Goal: Information Seeking & Learning: Find contact information

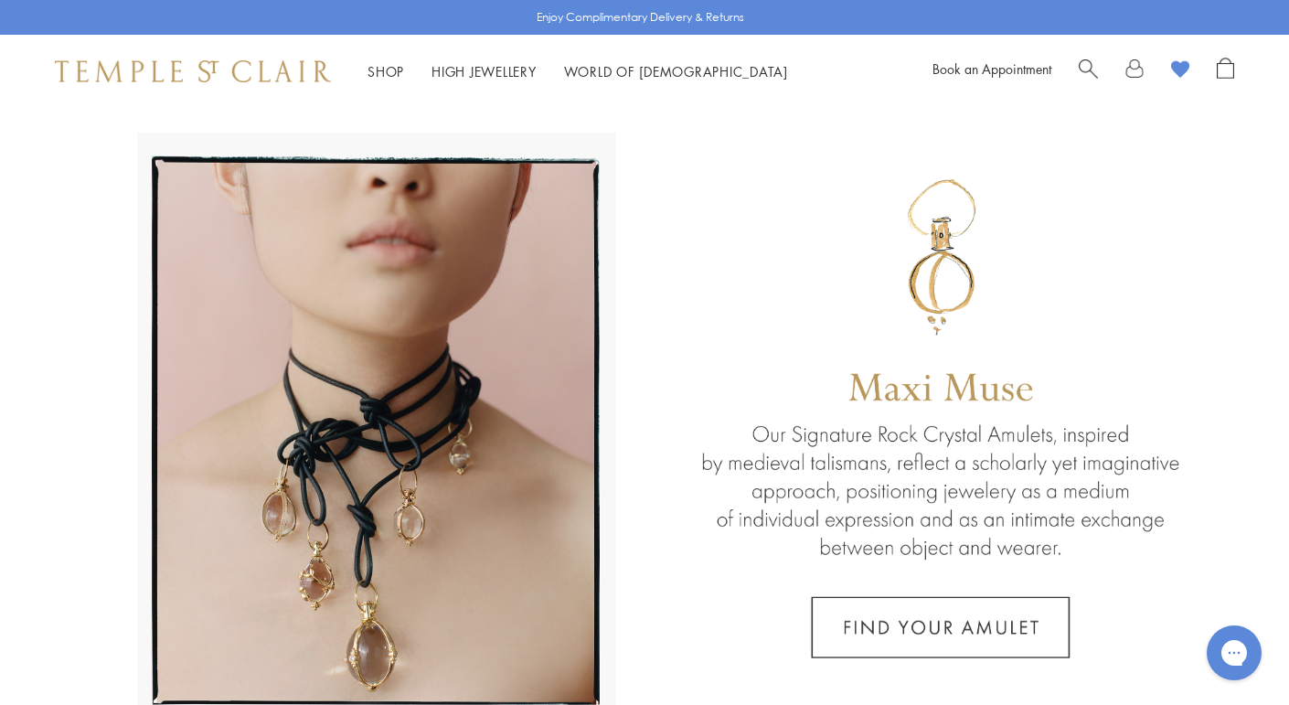
click at [1097, 62] on span "Search" at bounding box center [1087, 67] width 19 height 19
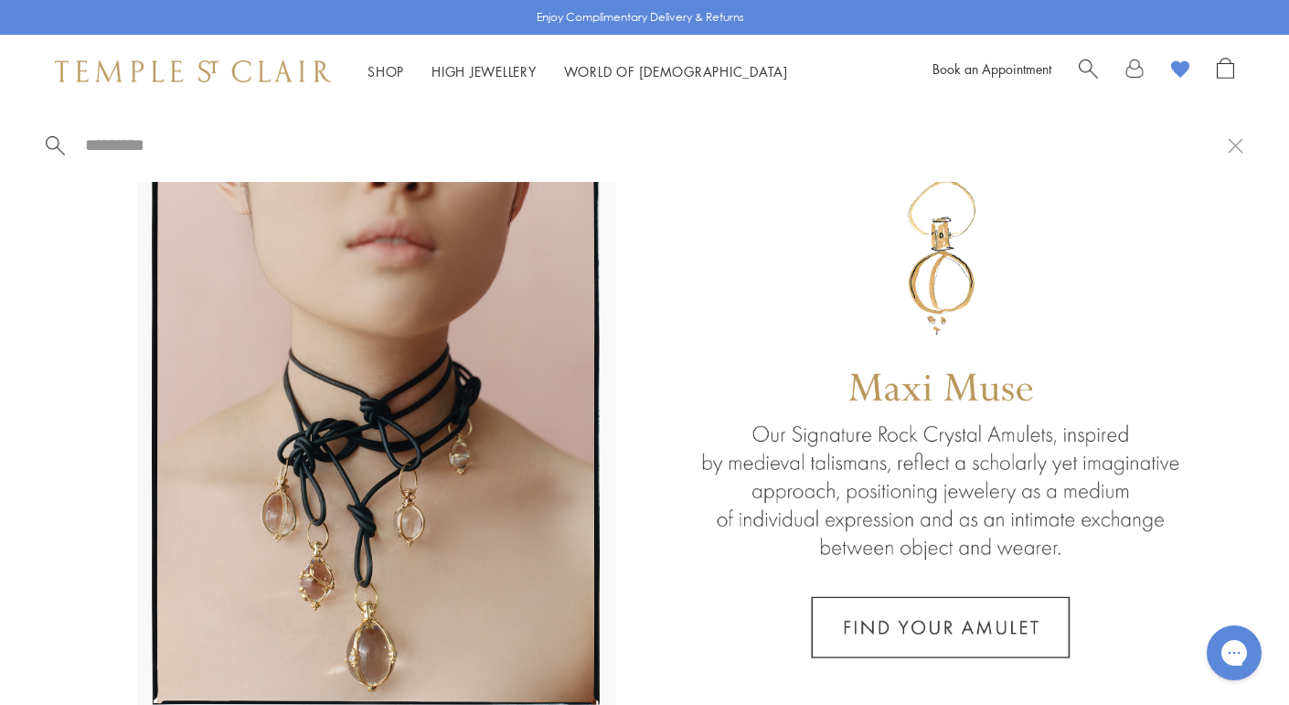
click at [705, 154] on input "search" at bounding box center [655, 144] width 1144 height 21
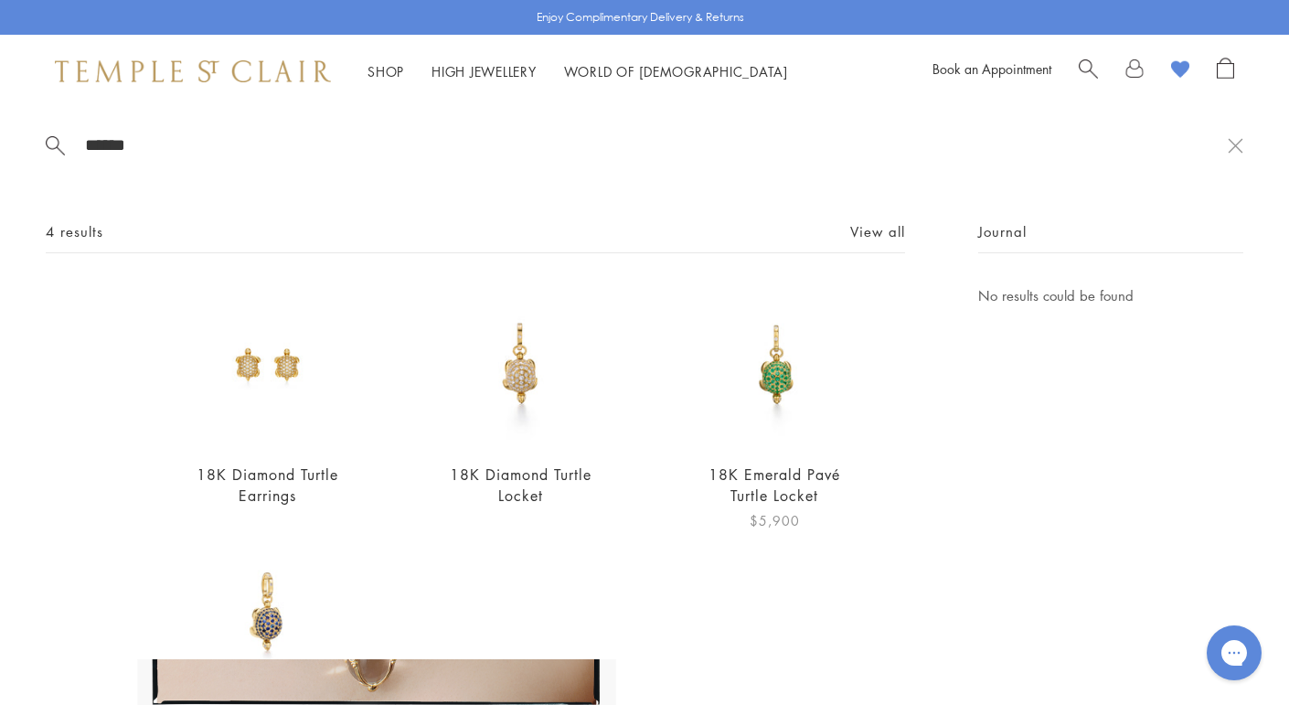
type input "******"
click at [775, 475] on link "18K Emerald Pavé Turtle Locket" at bounding box center [774, 484] width 132 height 41
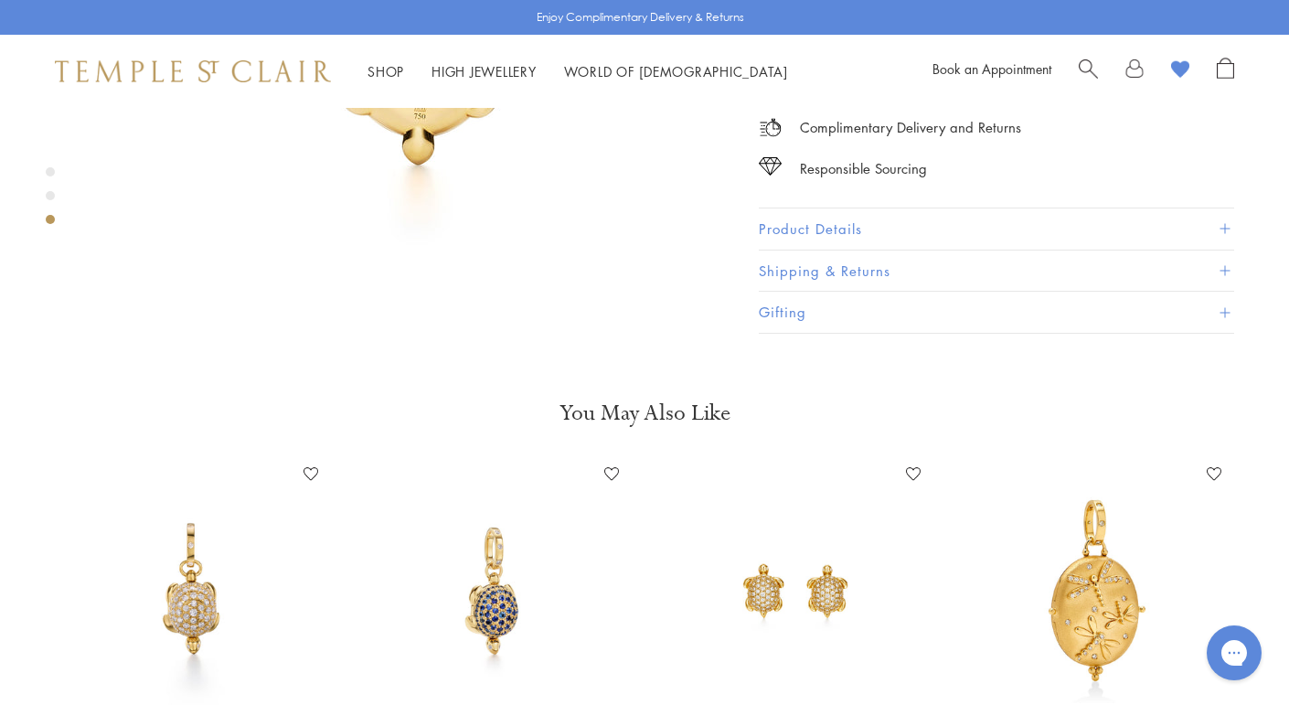
scroll to position [1777, 0]
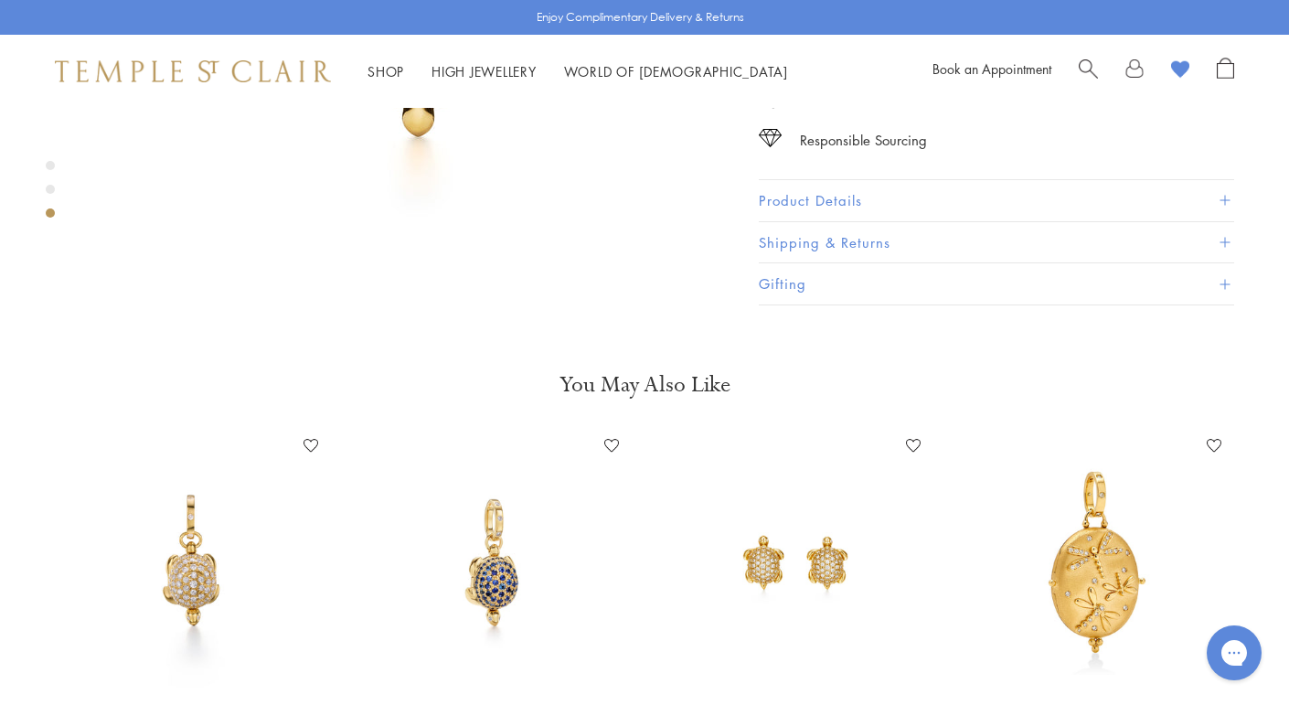
click at [792, 180] on button "Product Details" at bounding box center [996, 200] width 475 height 41
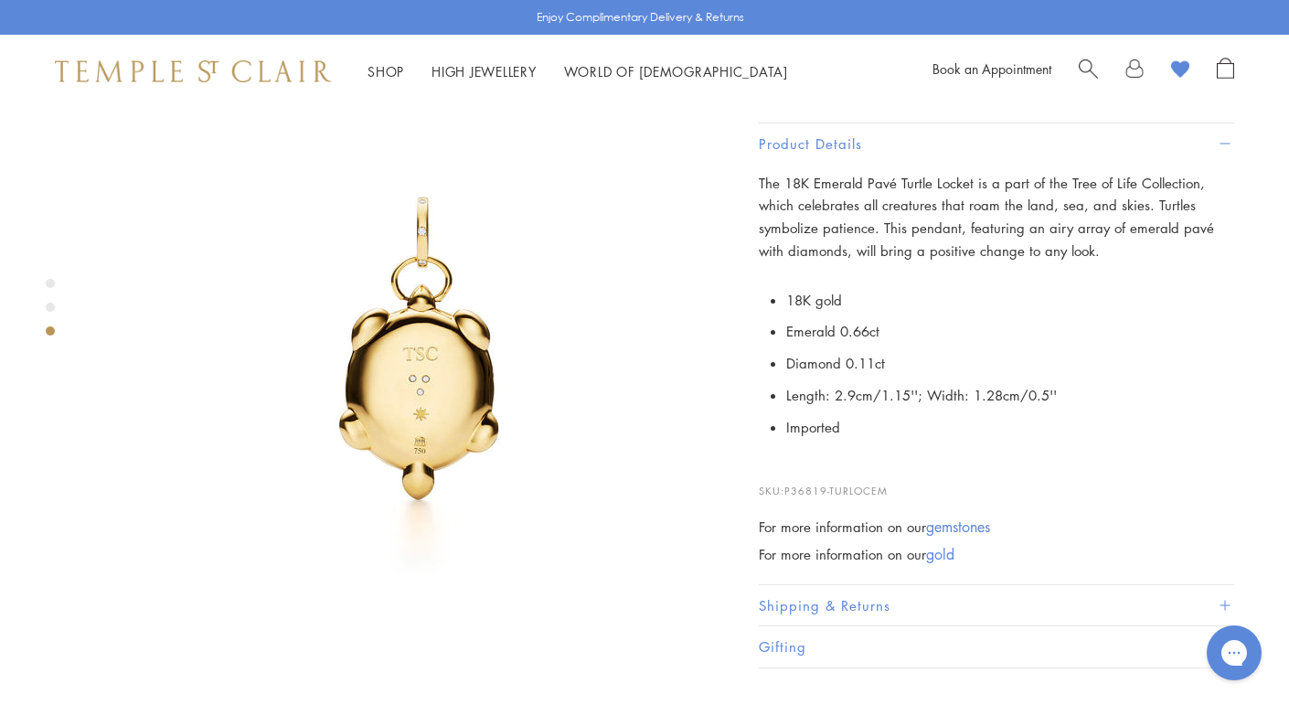
scroll to position [1408, 0]
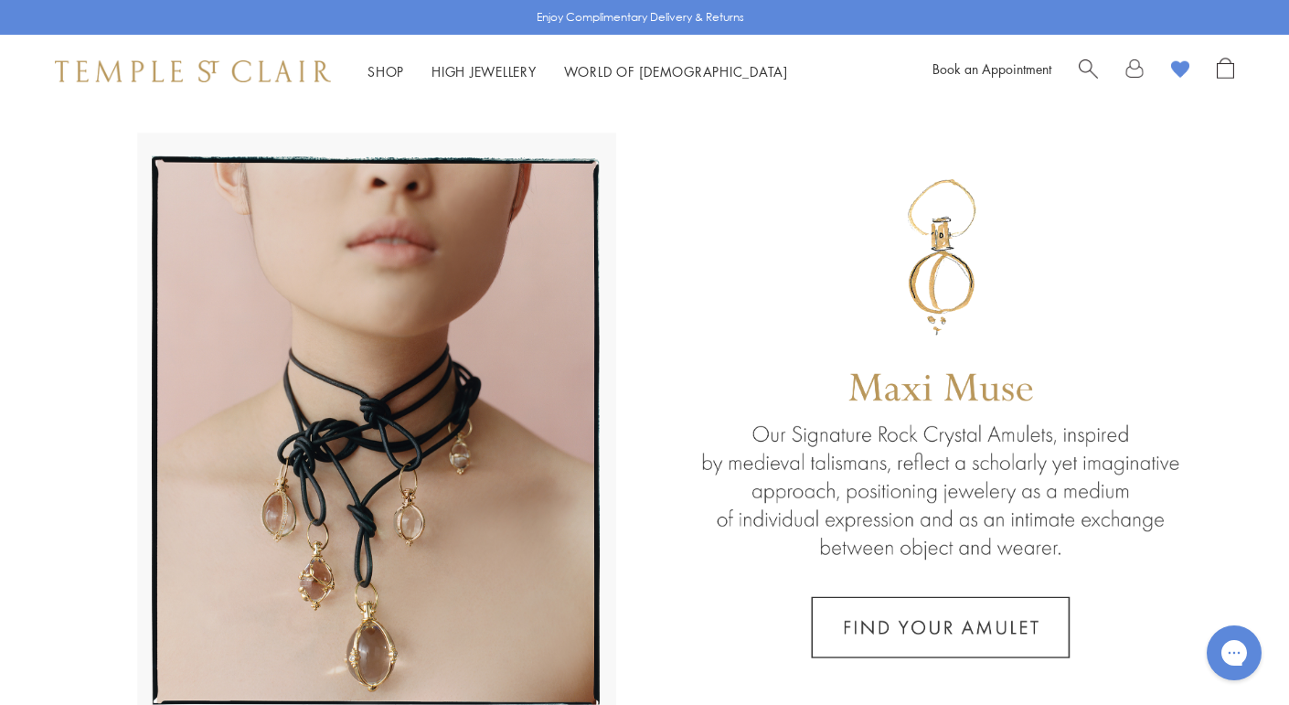
click at [1078, 68] on span "Search" at bounding box center [1087, 67] width 19 height 19
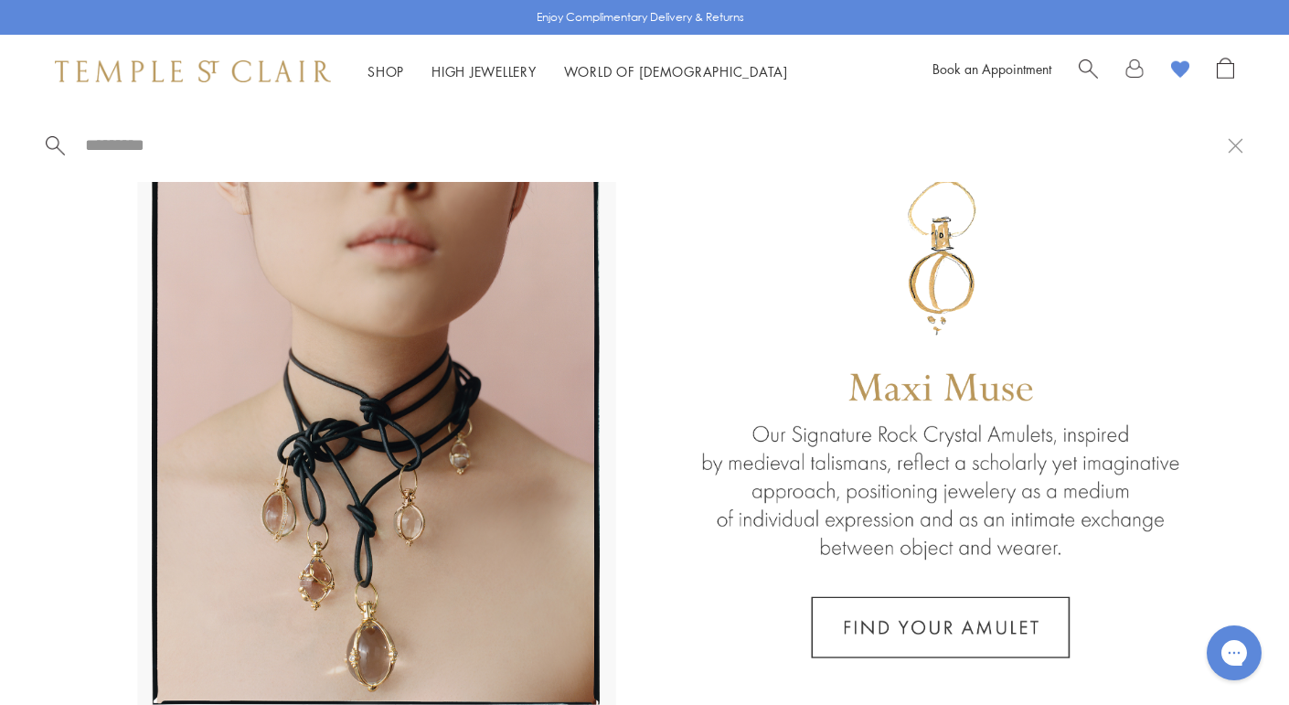
click at [704, 156] on div at bounding box center [644, 145] width 1289 height 74
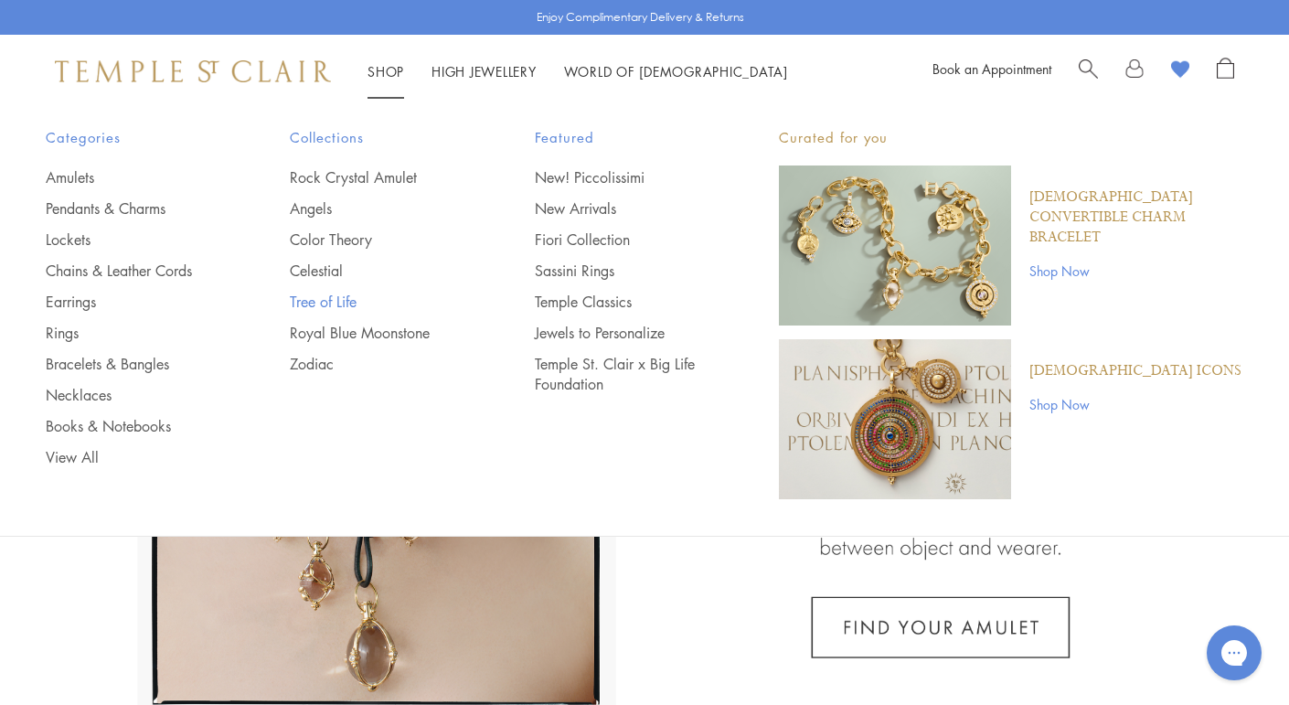
click at [312, 295] on link "Tree of Life" at bounding box center [375, 302] width 171 height 20
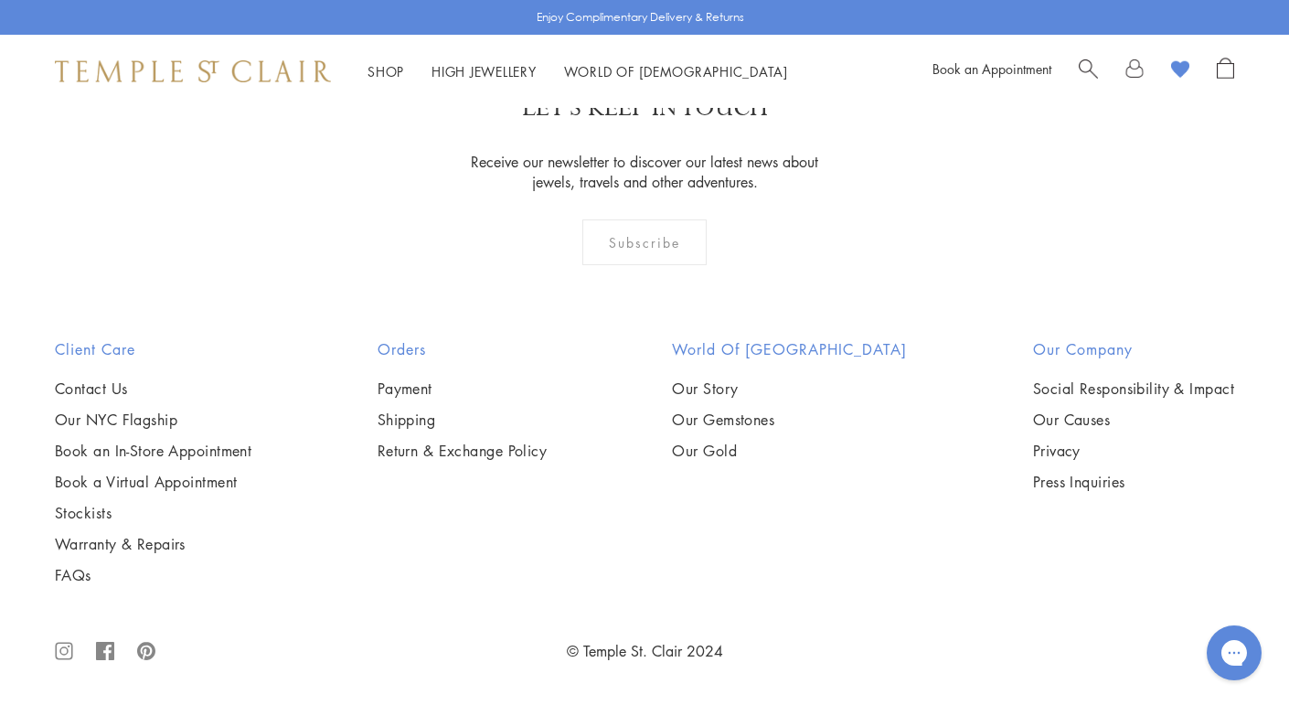
scroll to position [3848, 0]
click at [0, 0] on img at bounding box center [0, 0] width 0 height 0
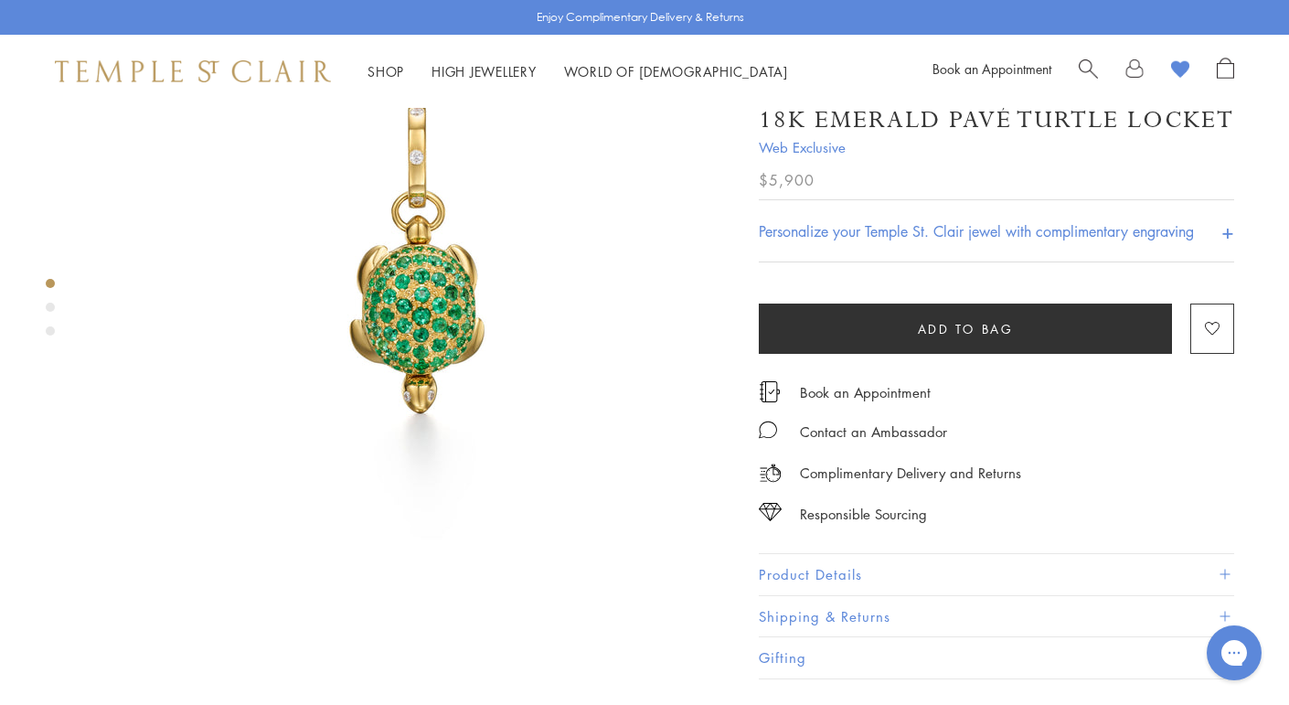
scroll to position [195, 0]
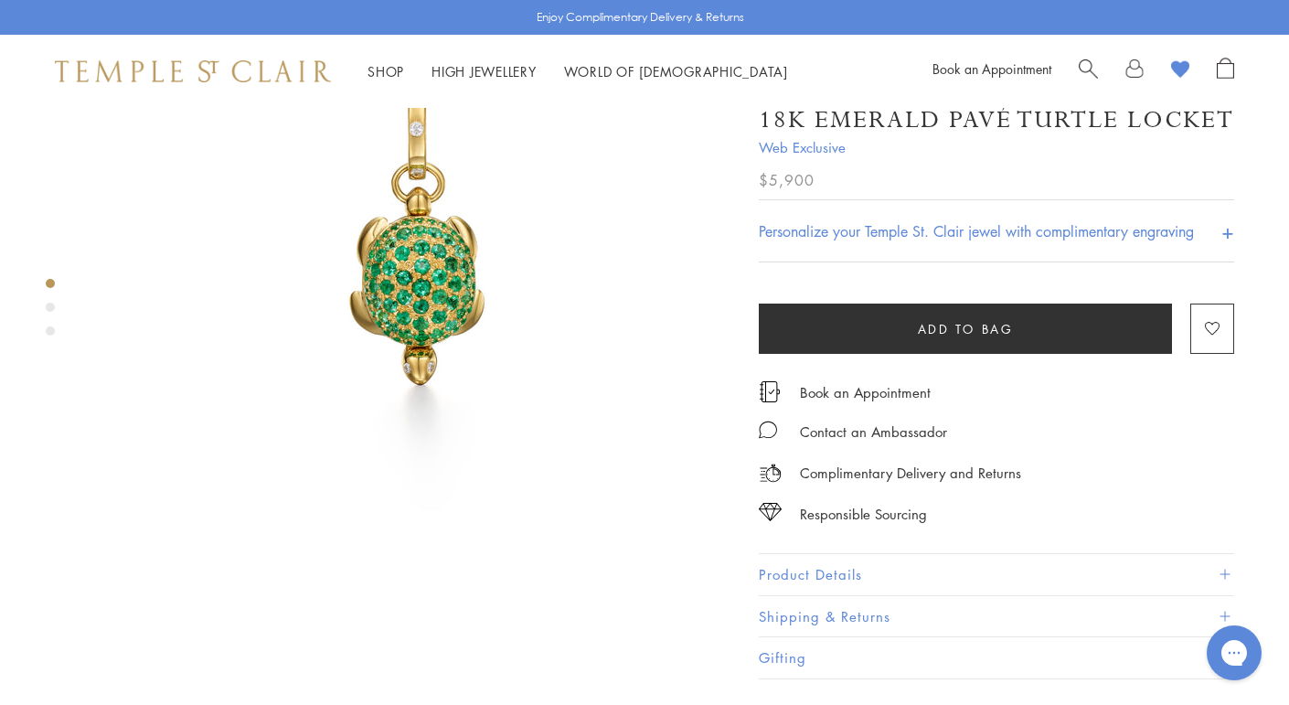
click at [834, 595] on button "Product Details" at bounding box center [996, 574] width 475 height 41
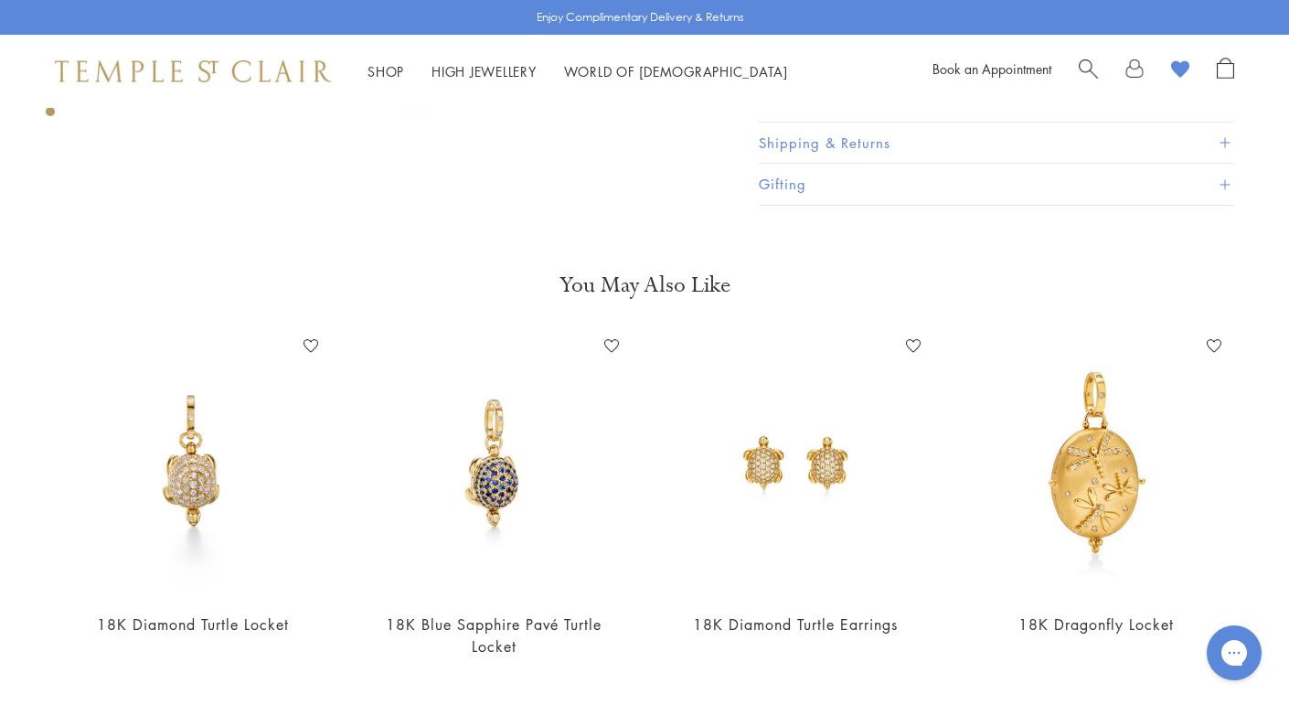
scroll to position [1878, 0]
click at [1083, 73] on span "Search" at bounding box center [1087, 67] width 19 height 19
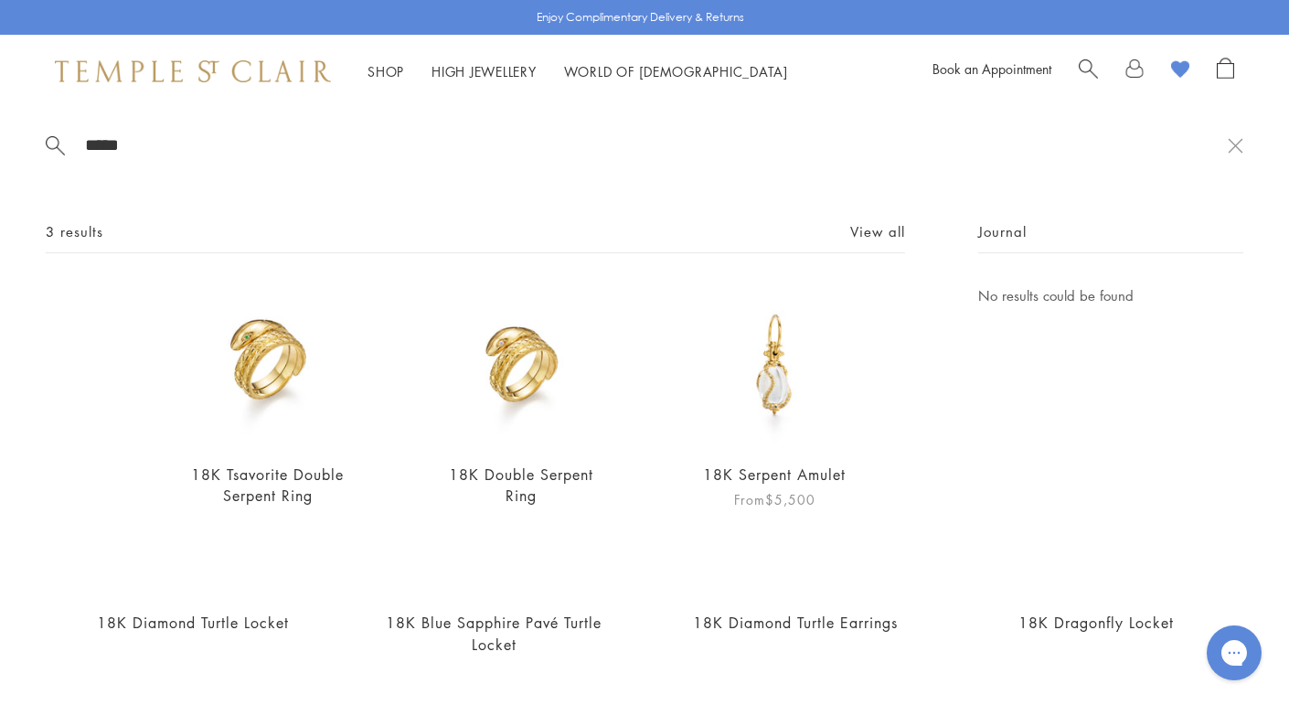
type input "*****"
click at [785, 370] on img at bounding box center [775, 365] width 162 height 162
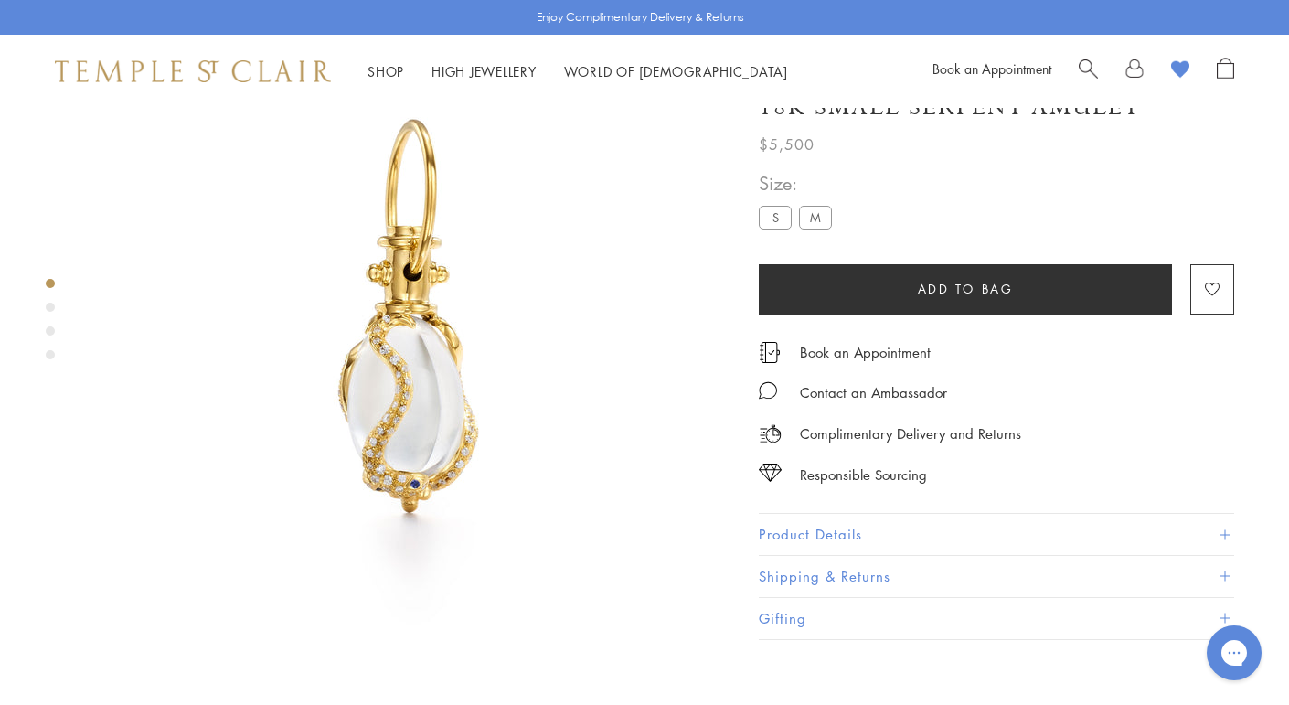
click at [813, 226] on label "M" at bounding box center [815, 218] width 33 height 23
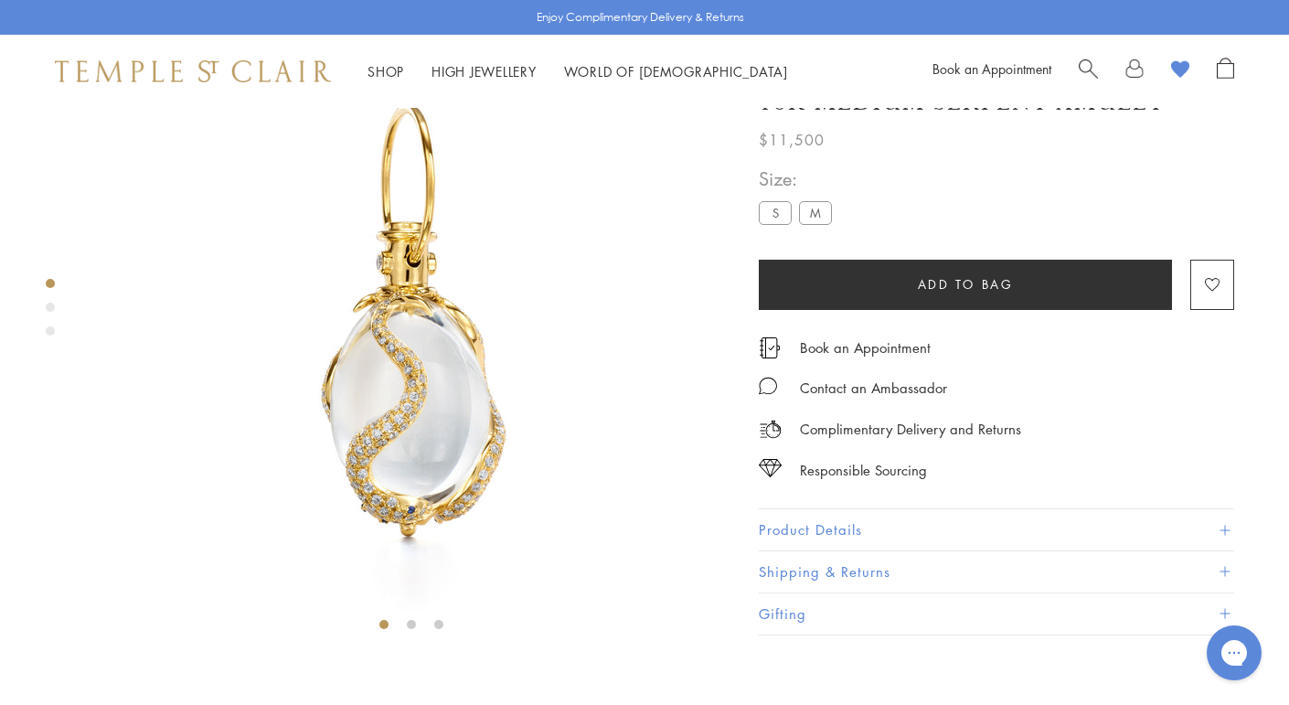
click at [775, 225] on label "S" at bounding box center [775, 213] width 33 height 23
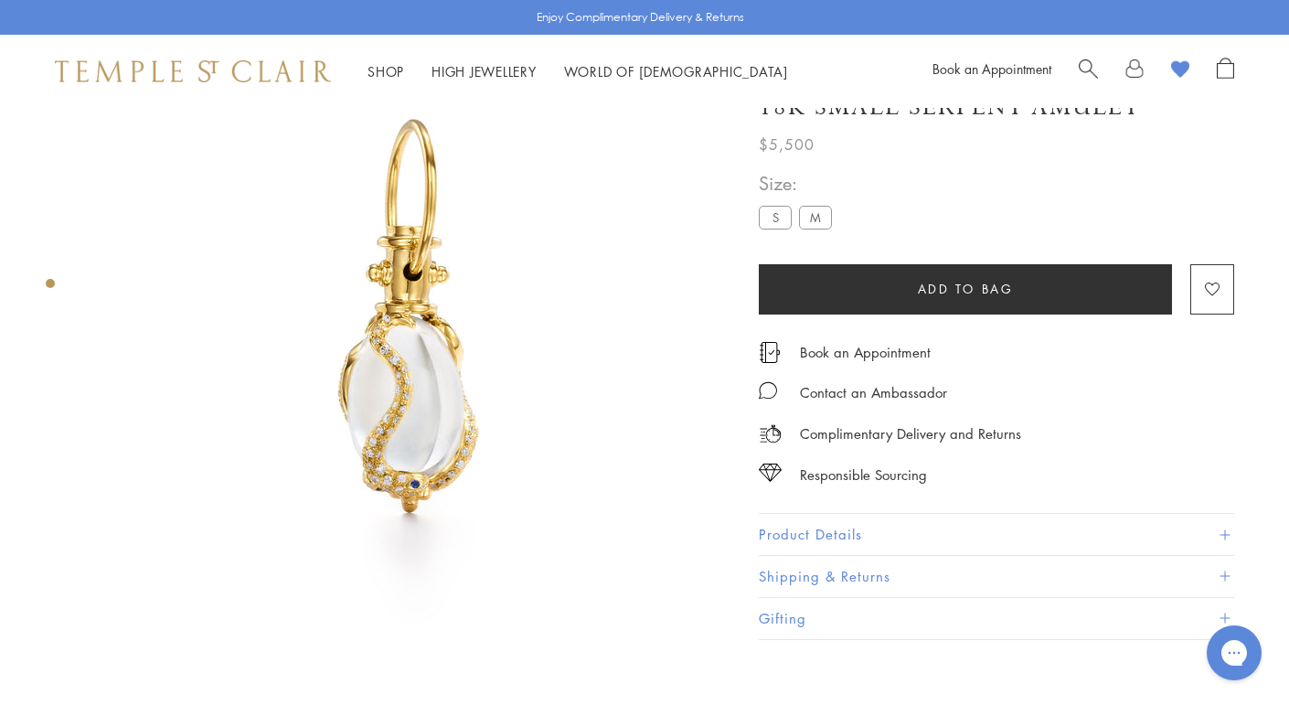
click at [851, 527] on button "Product Details" at bounding box center [996, 535] width 475 height 41
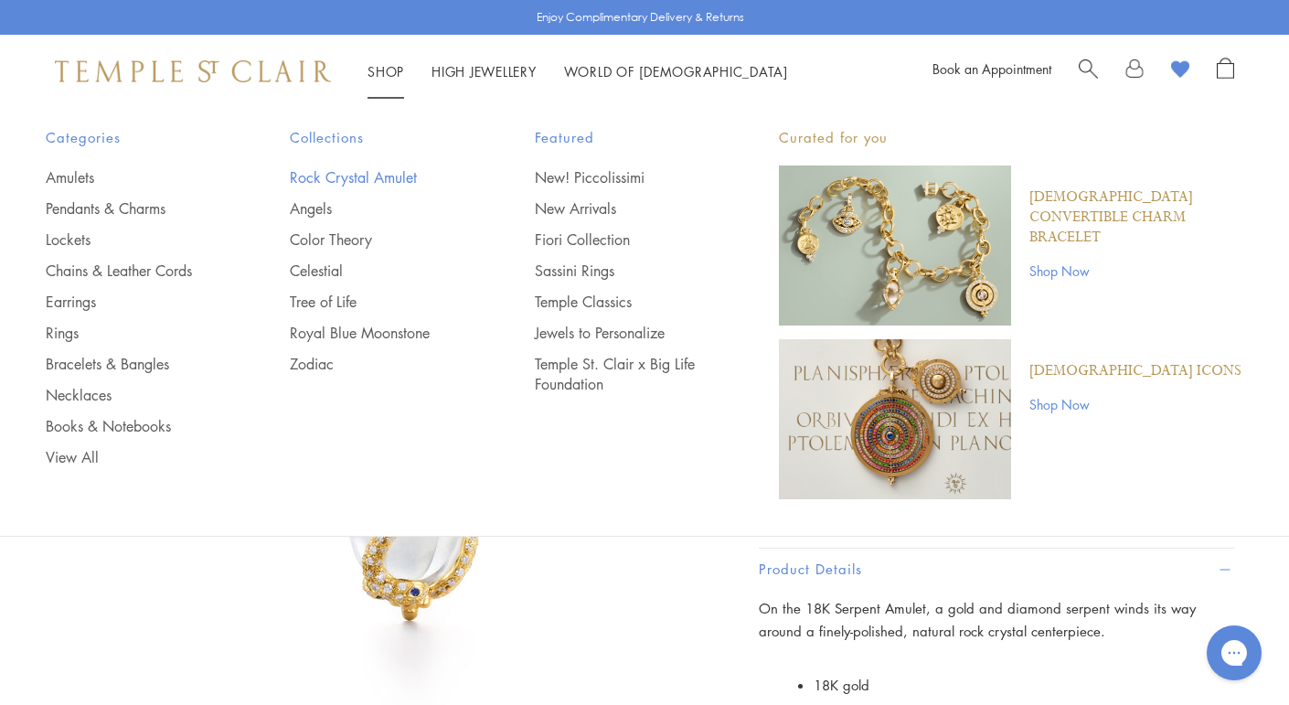
click at [358, 175] on link "Rock Crystal Amulet" at bounding box center [375, 177] width 171 height 20
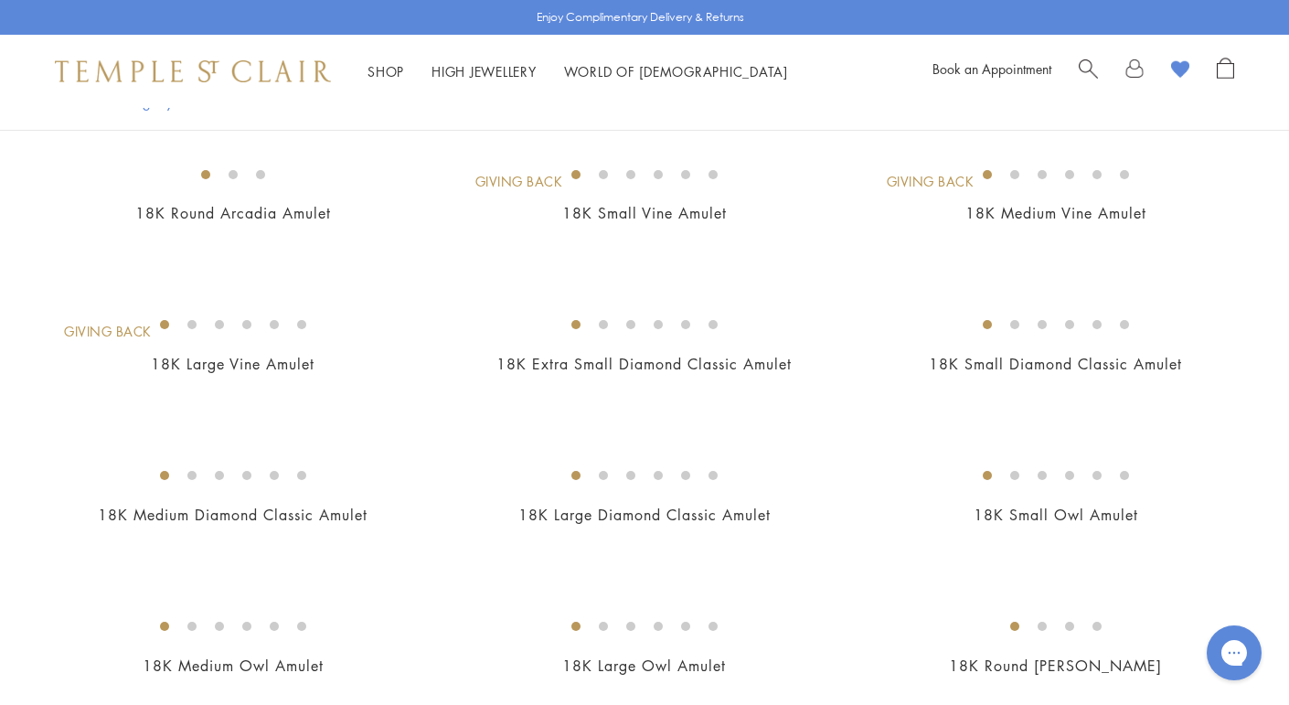
scroll to position [799, 0]
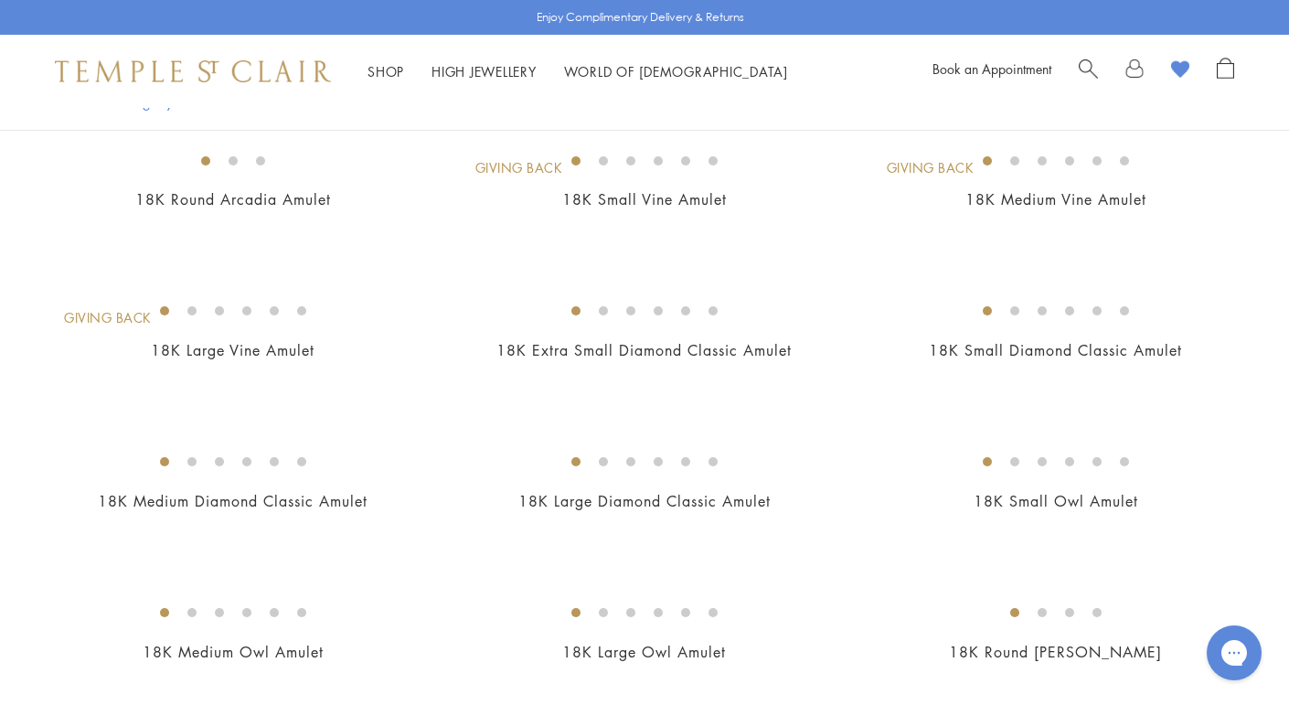
click at [0, 0] on img at bounding box center [0, 0] width 0 height 0
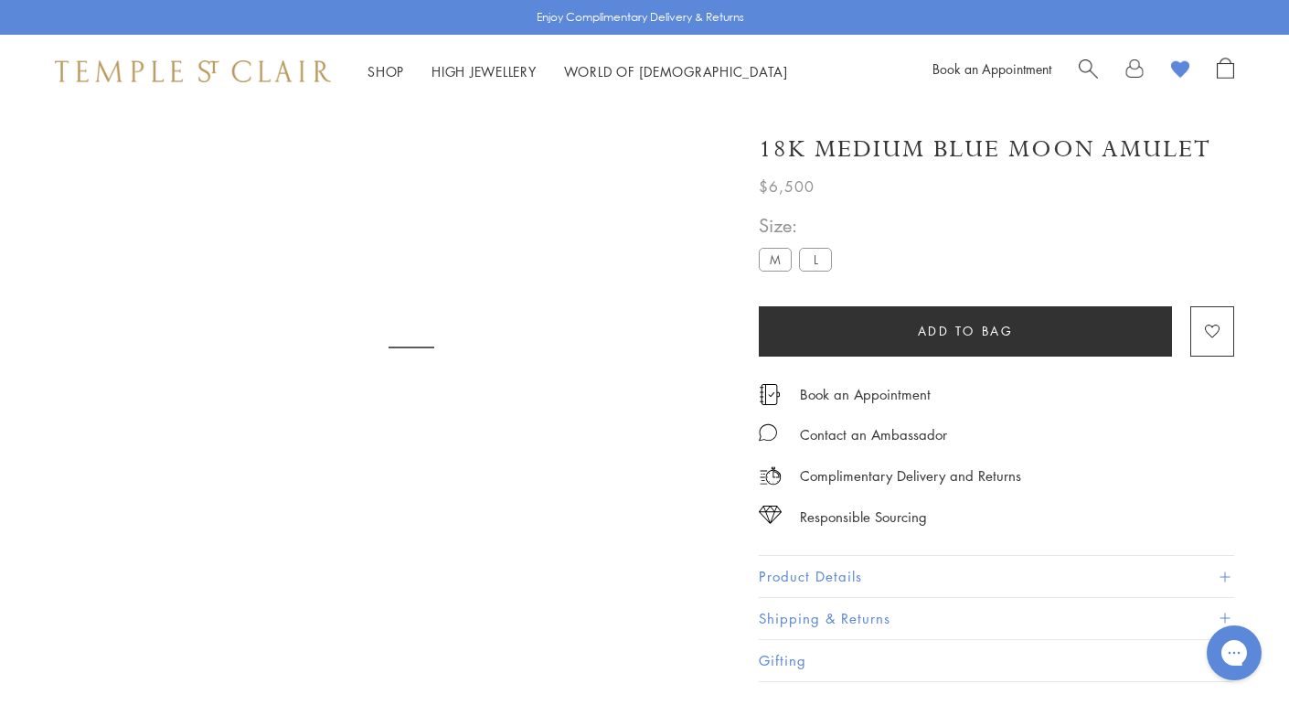
scroll to position [108, 0]
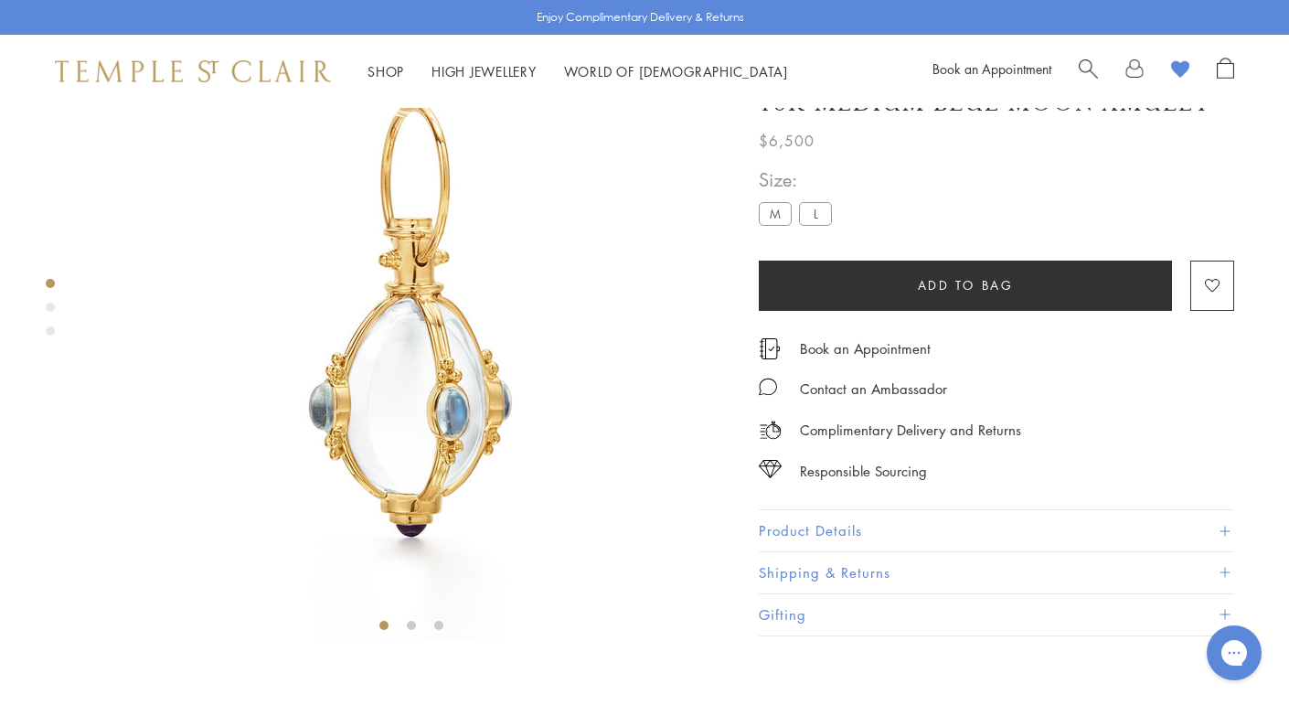
click at [814, 225] on label "L" at bounding box center [815, 213] width 33 height 23
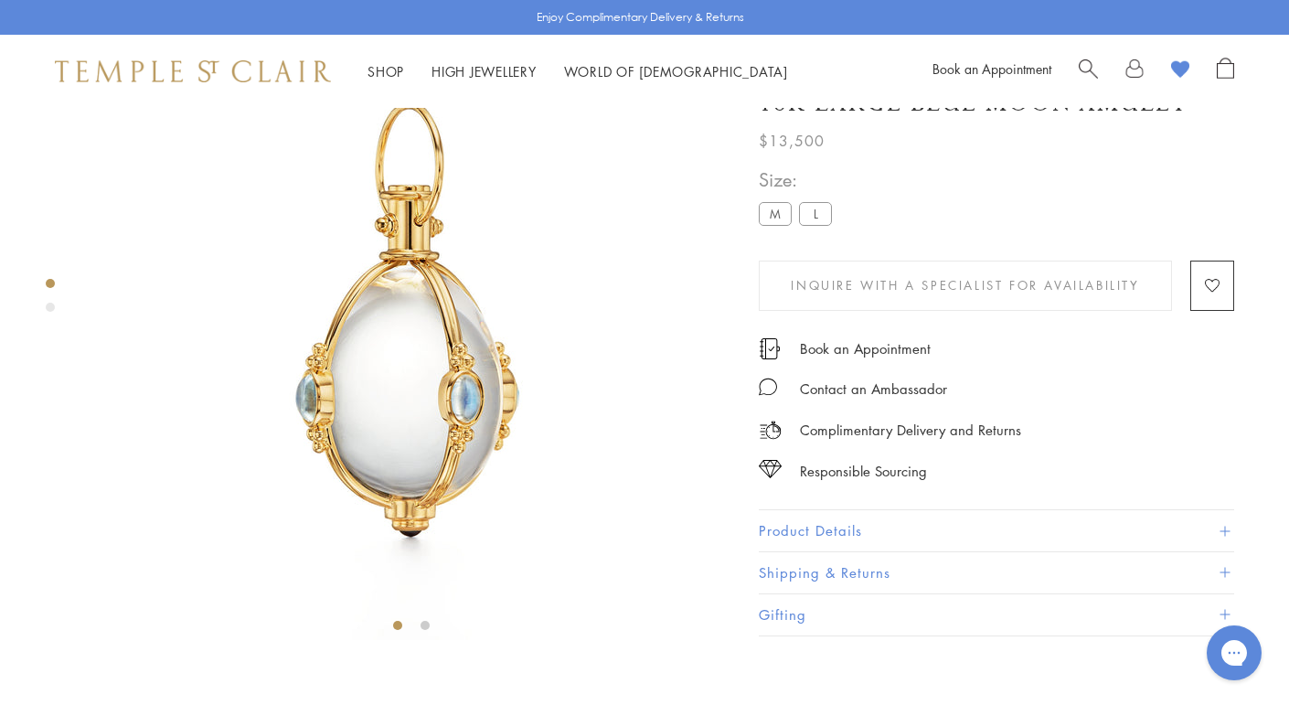
click at [761, 225] on label "M" at bounding box center [775, 213] width 33 height 23
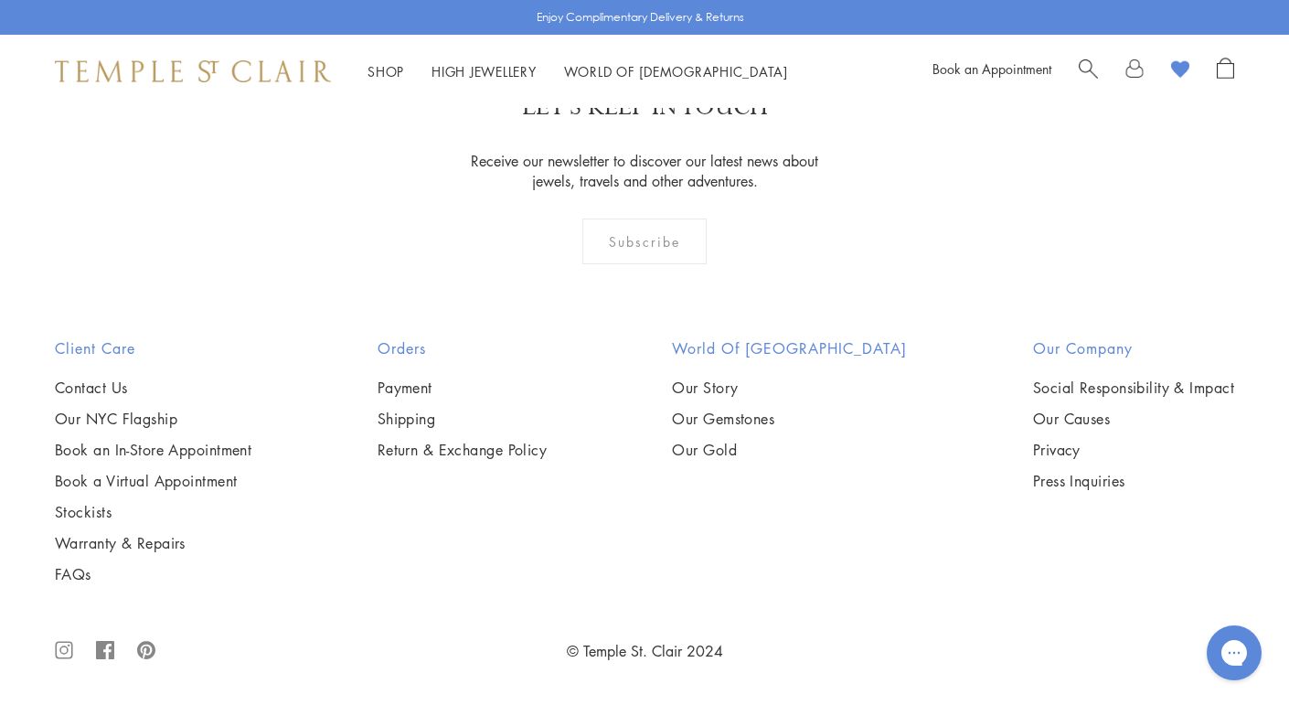
scroll to position [3147, 0]
click at [91, 507] on link "Stockists" at bounding box center [153, 512] width 196 height 20
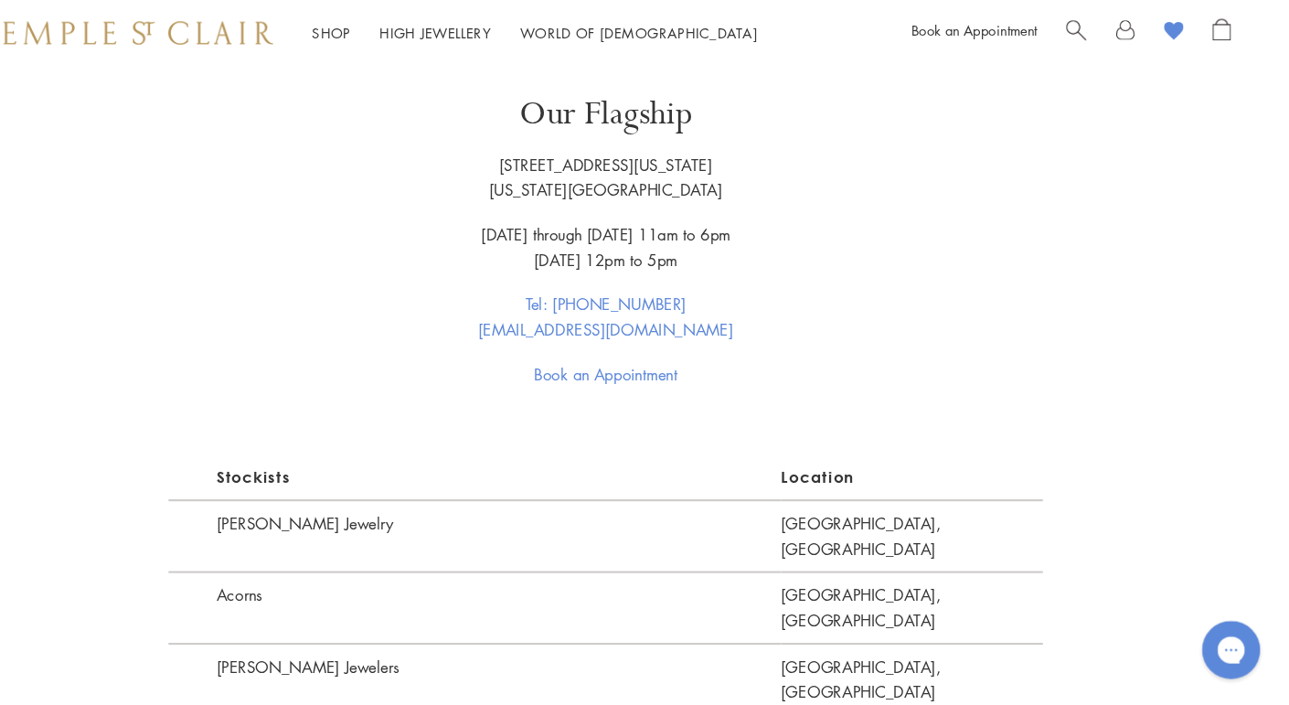
scroll to position [867, 0]
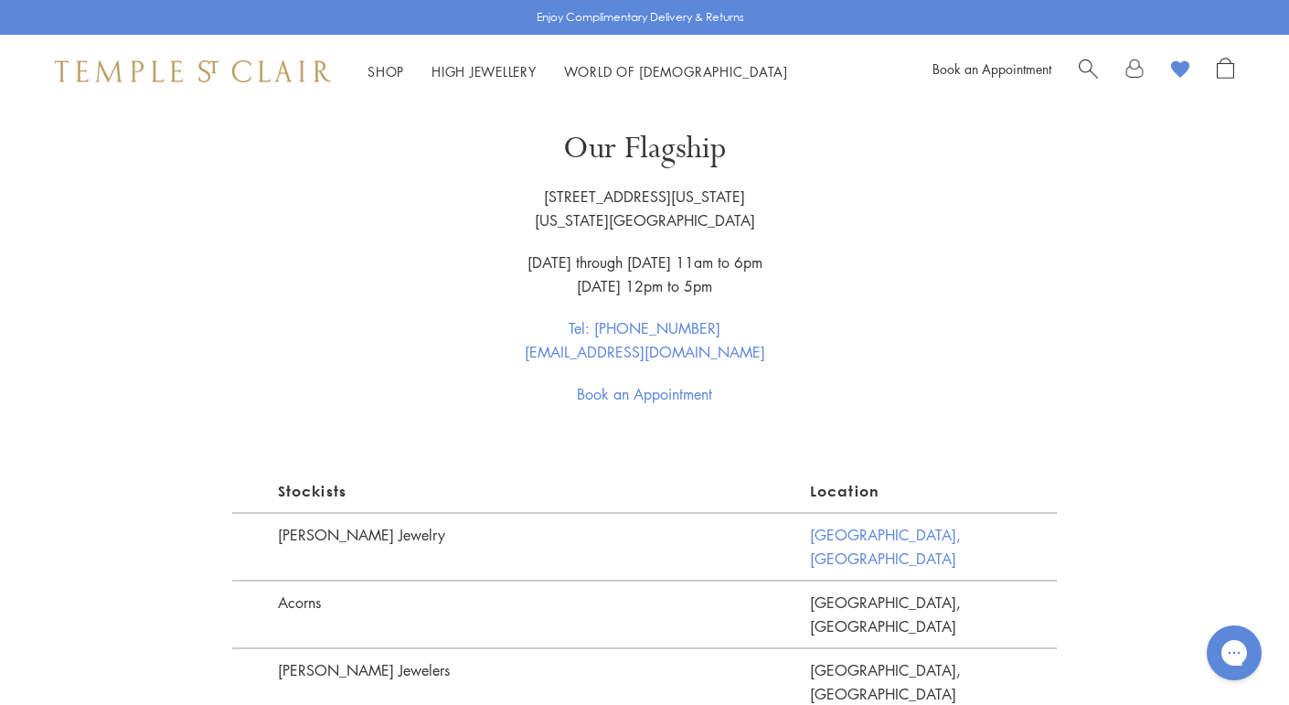
click at [813, 534] on link "Chicago, IL" at bounding box center [934, 546] width 248 height 68
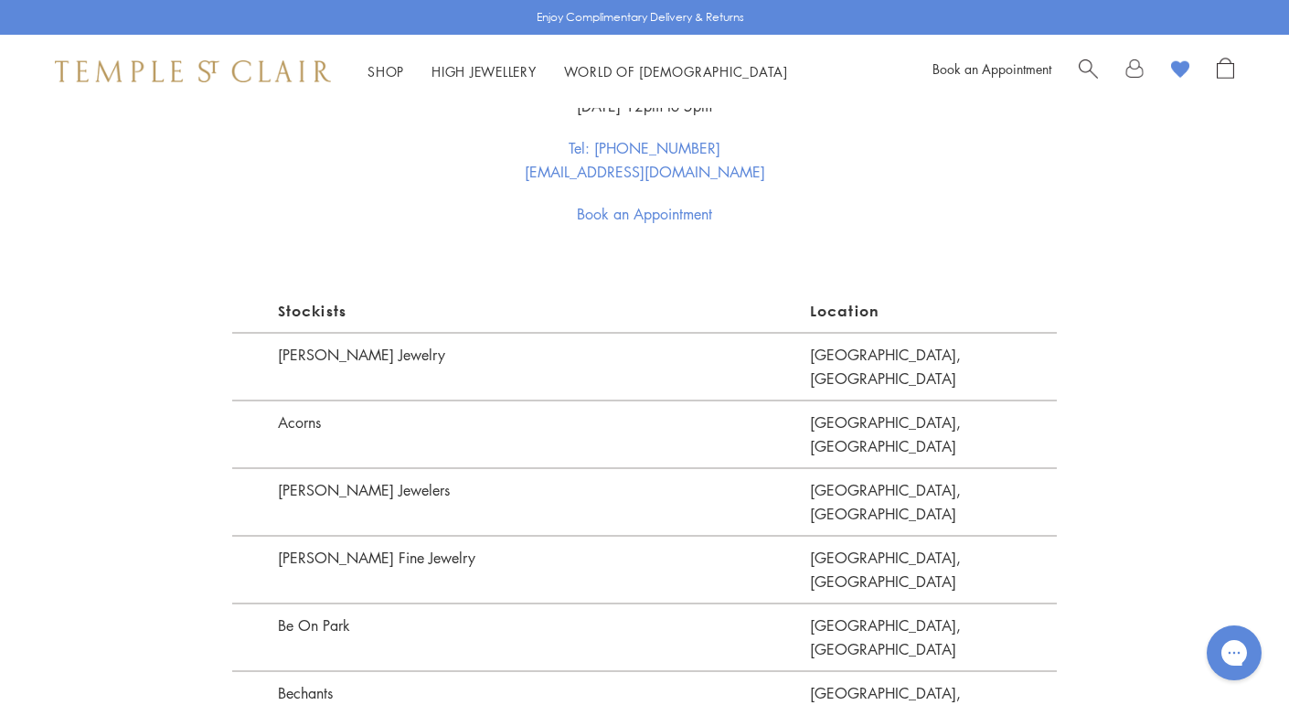
scroll to position [1049, 0]
click at [853, 399] on link "Highlands, NC" at bounding box center [934, 432] width 248 height 68
click at [865, 465] on link "Westfield, NJ" at bounding box center [934, 499] width 248 height 68
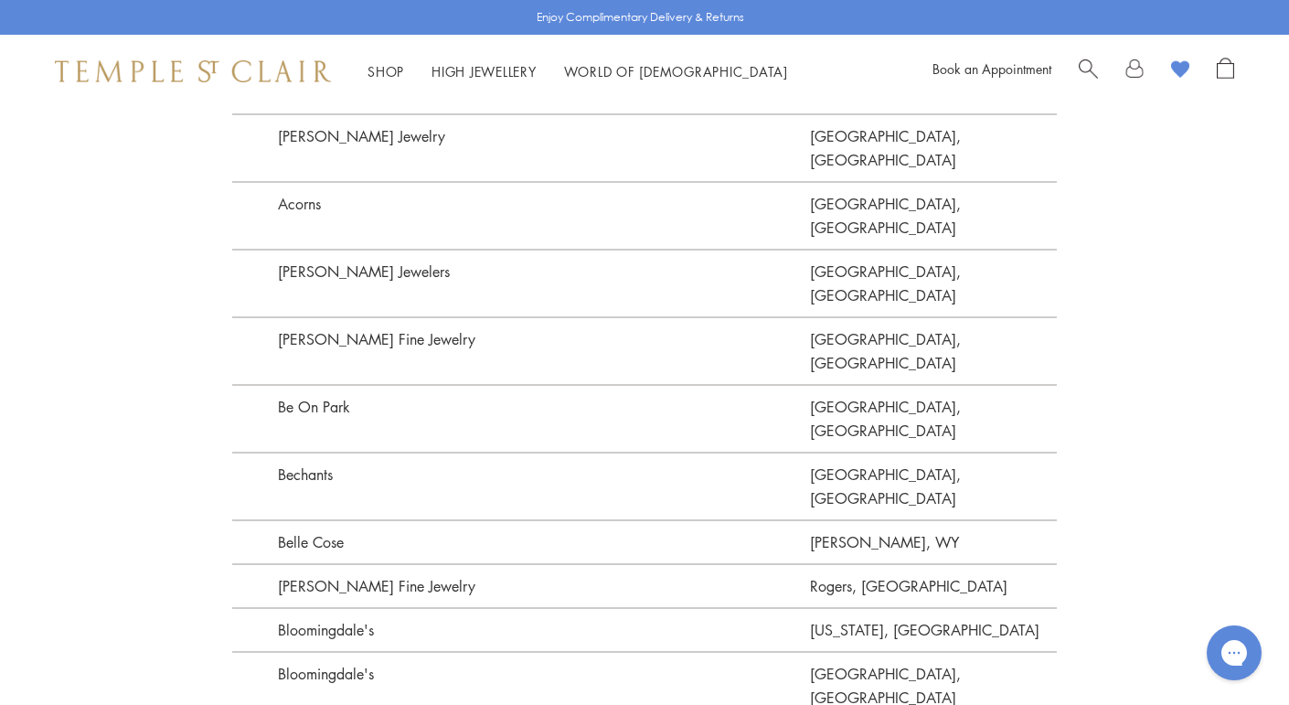
scroll to position [1269, 0]
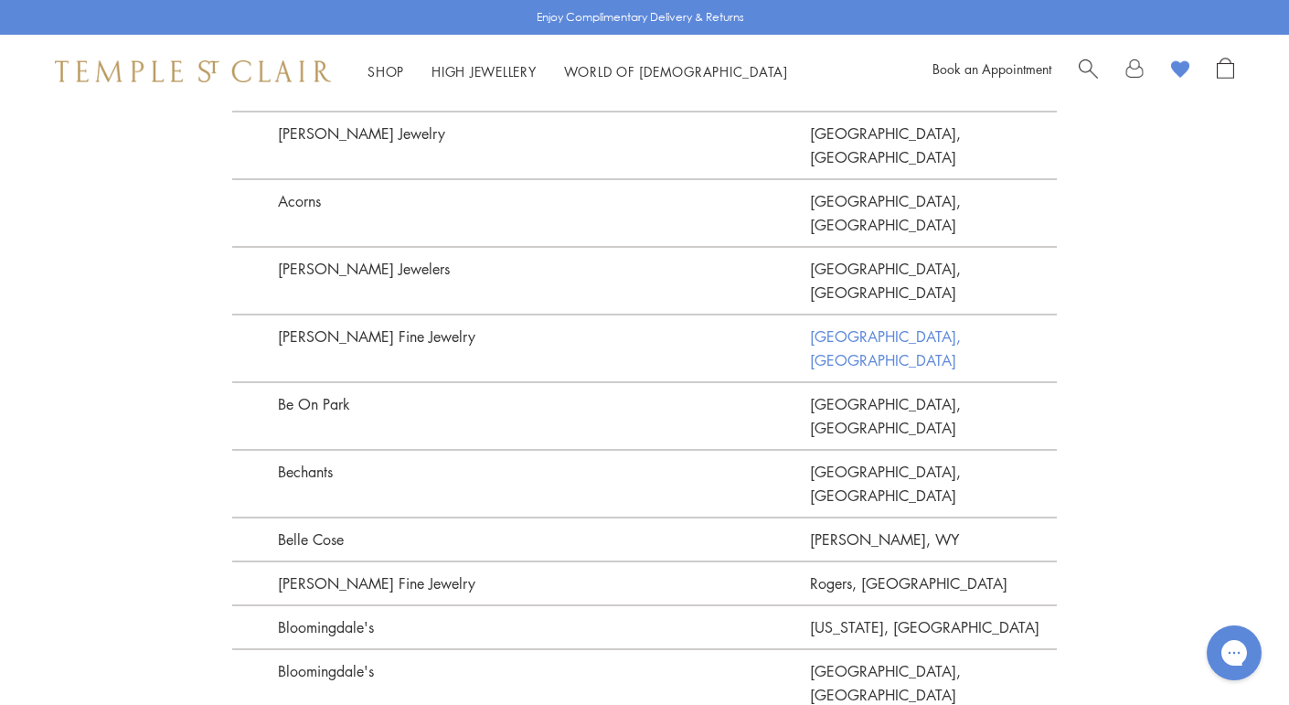
click at [869, 313] on link "Raleigh, NC" at bounding box center [934, 347] width 248 height 68
click at [833, 381] on link "Winter Park, FL" at bounding box center [934, 415] width 248 height 68
click at [826, 449] on link "Boerne, TX" at bounding box center [934, 483] width 248 height 68
click at [849, 516] on link "Jackson, WY" at bounding box center [934, 538] width 248 height 44
click at [832, 560] on link "Rogers, AR" at bounding box center [934, 582] width 248 height 44
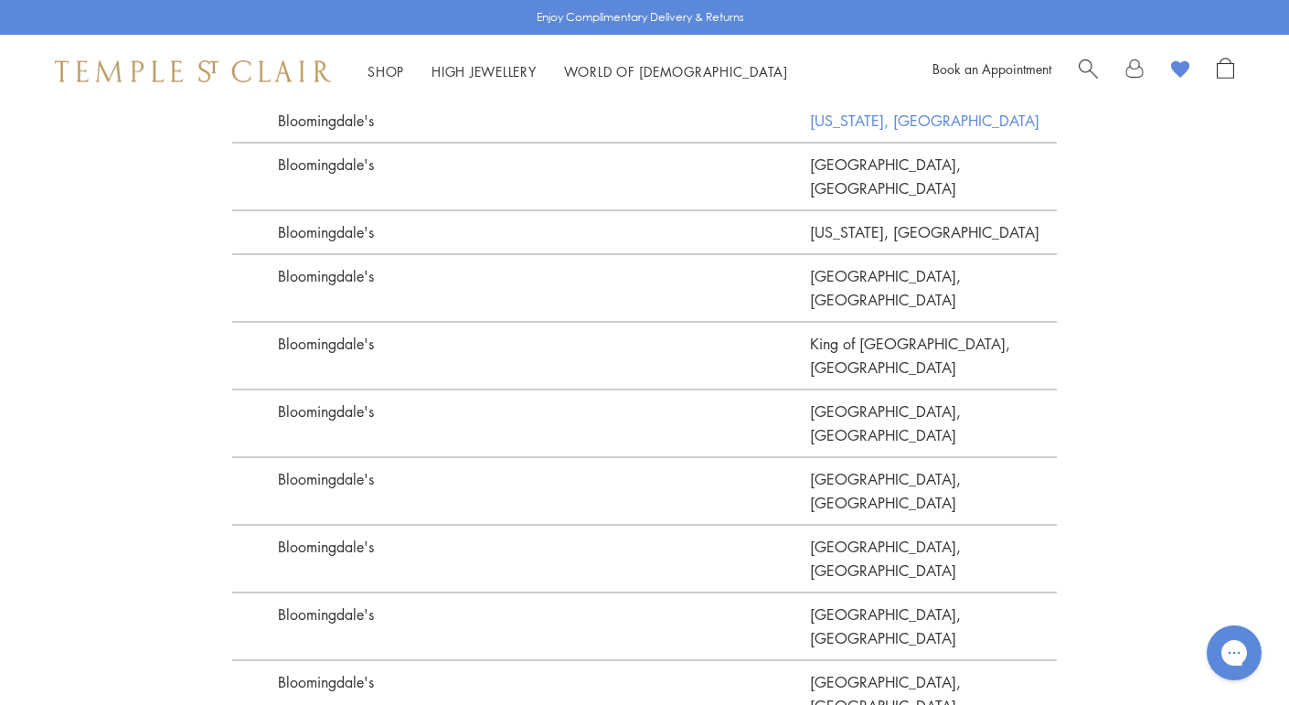
scroll to position [1778, 0]
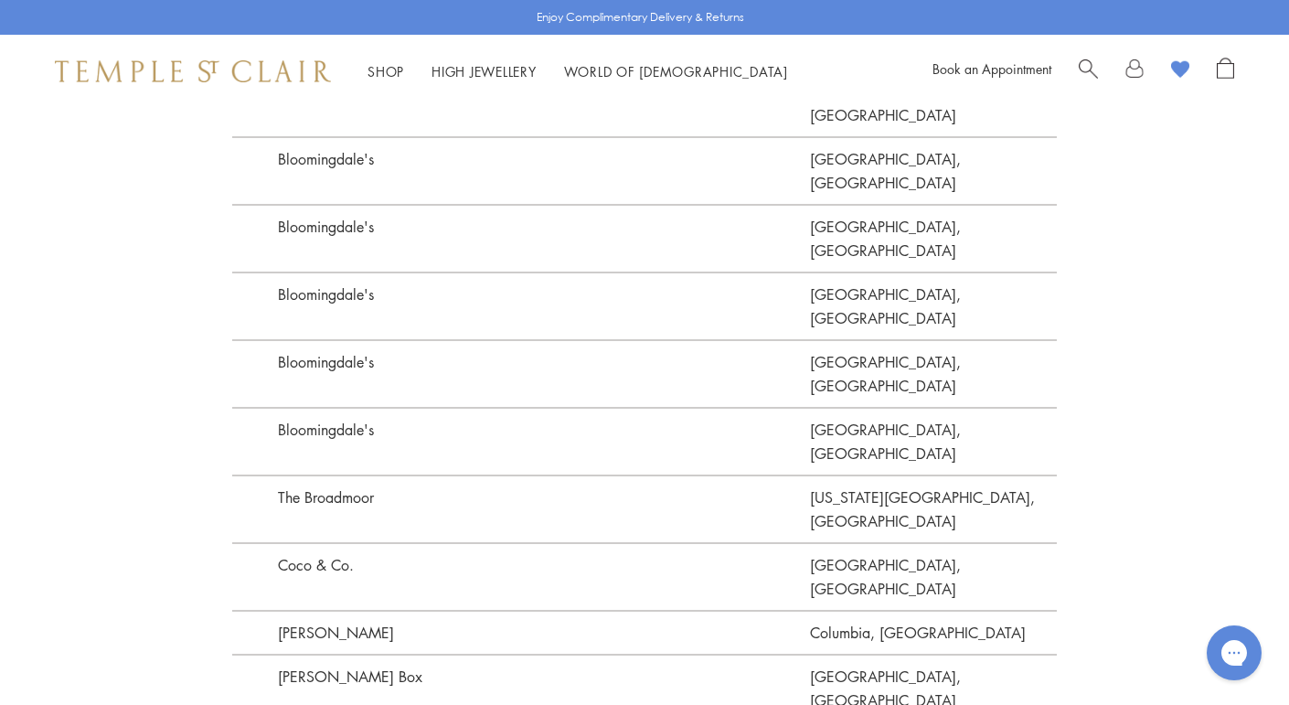
scroll to position [2034, 0]
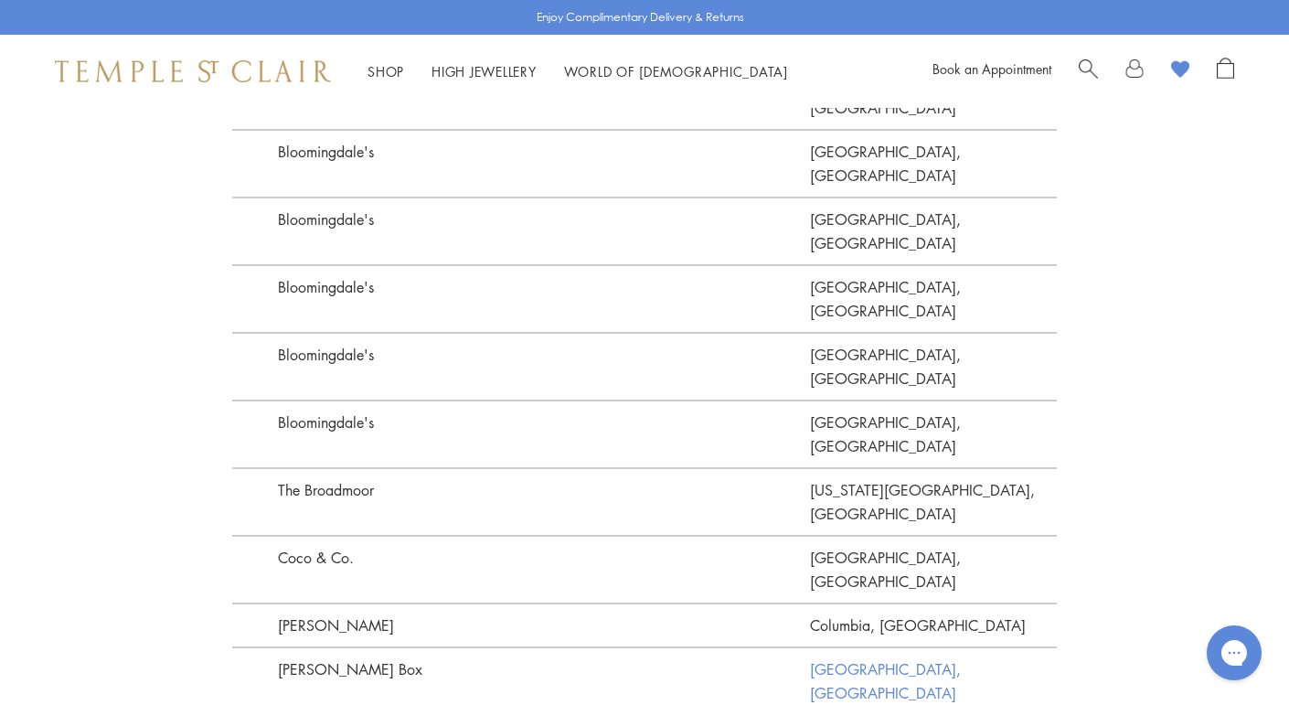
click at [849, 646] on link "Charleston, SC" at bounding box center [934, 680] width 248 height 68
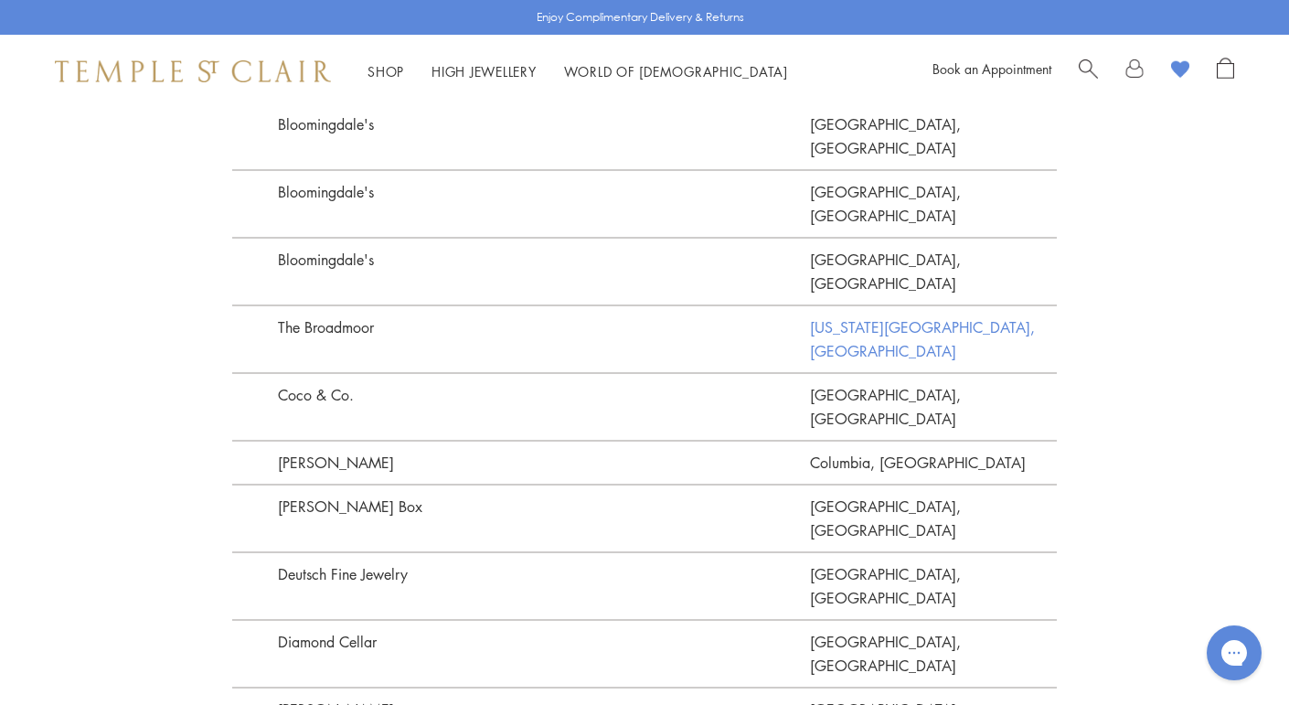
scroll to position [2199, 0]
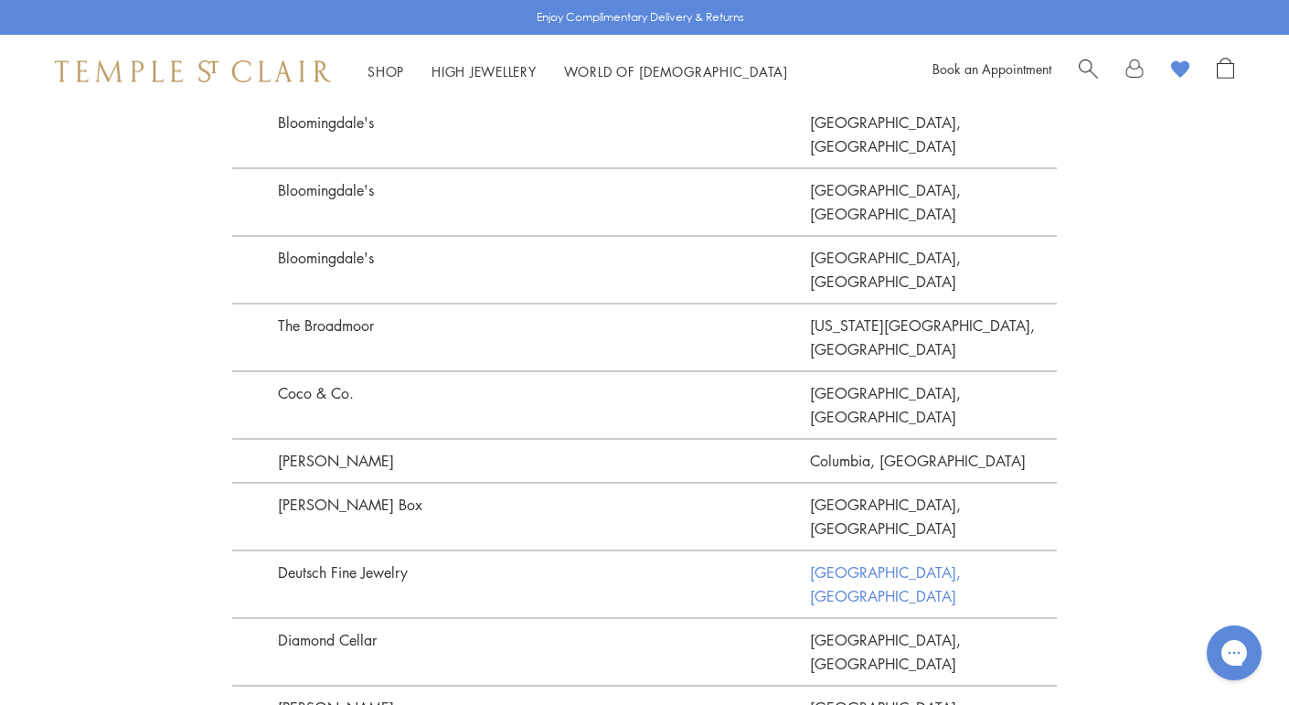
click at [861, 549] on link "Houston, TX" at bounding box center [934, 583] width 248 height 68
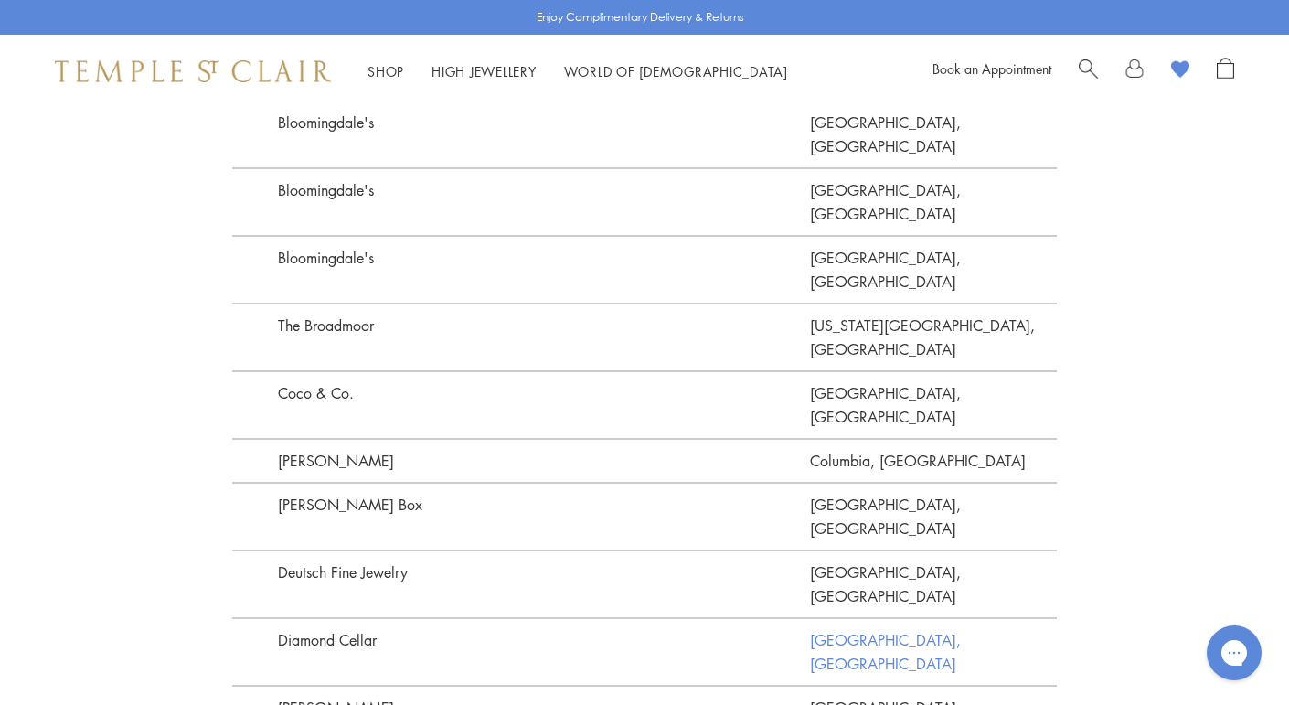
click at [835, 617] on link "Dublin, OH" at bounding box center [934, 651] width 248 height 68
click at [848, 685] on link "Charlotte, NC" at bounding box center [934, 719] width 248 height 68
click at [842, 685] on link "Charlotte, NC" at bounding box center [934, 719] width 248 height 68
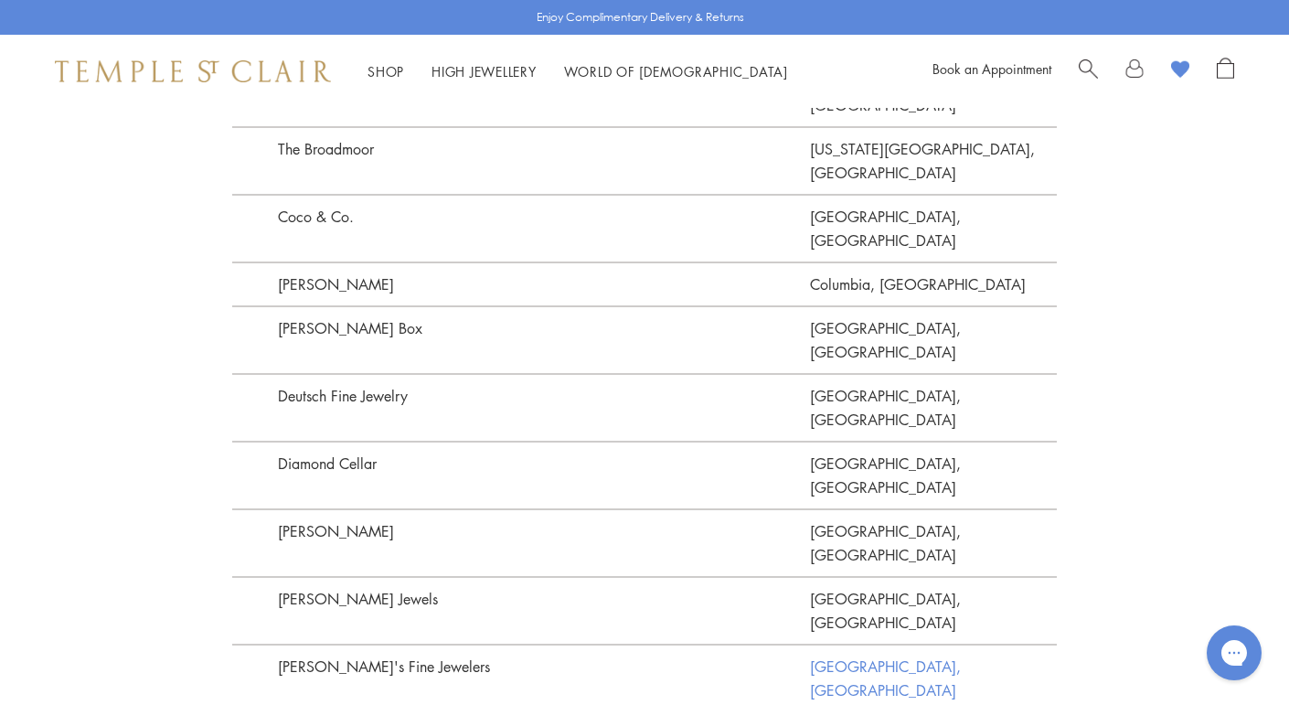
scroll to position [2379, 0]
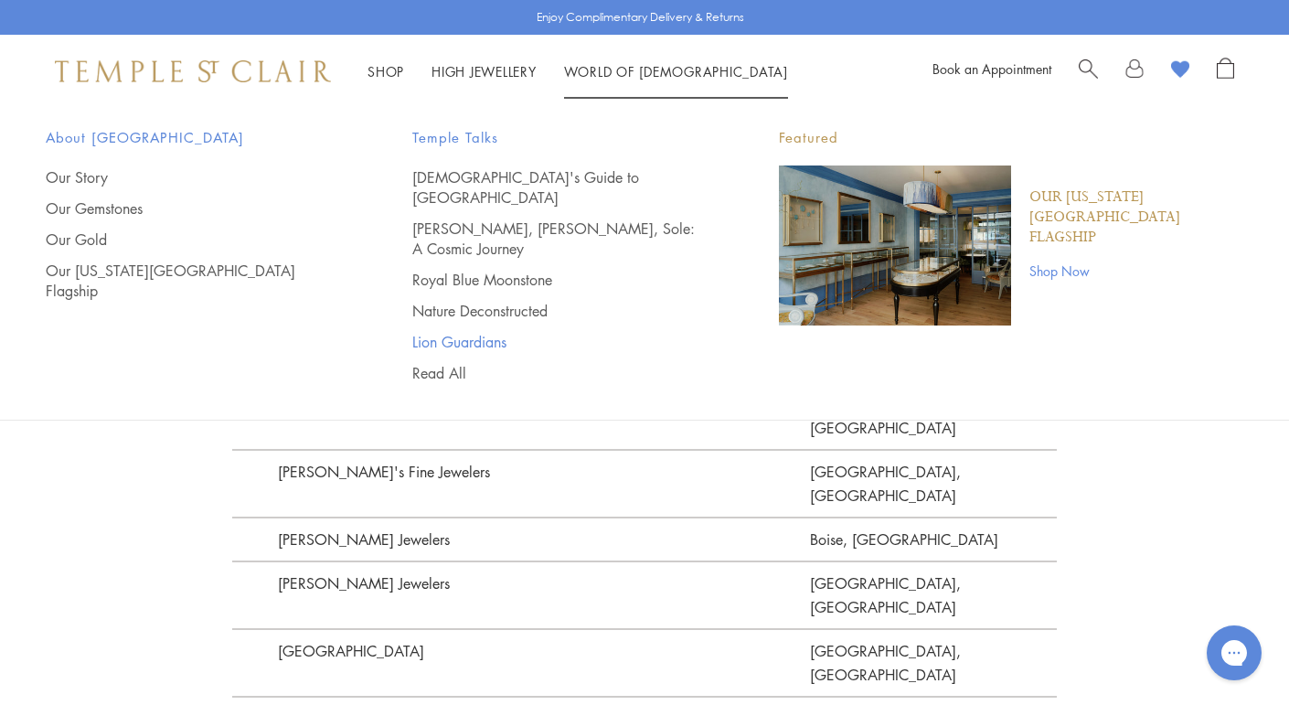
scroll to position [2573, 0]
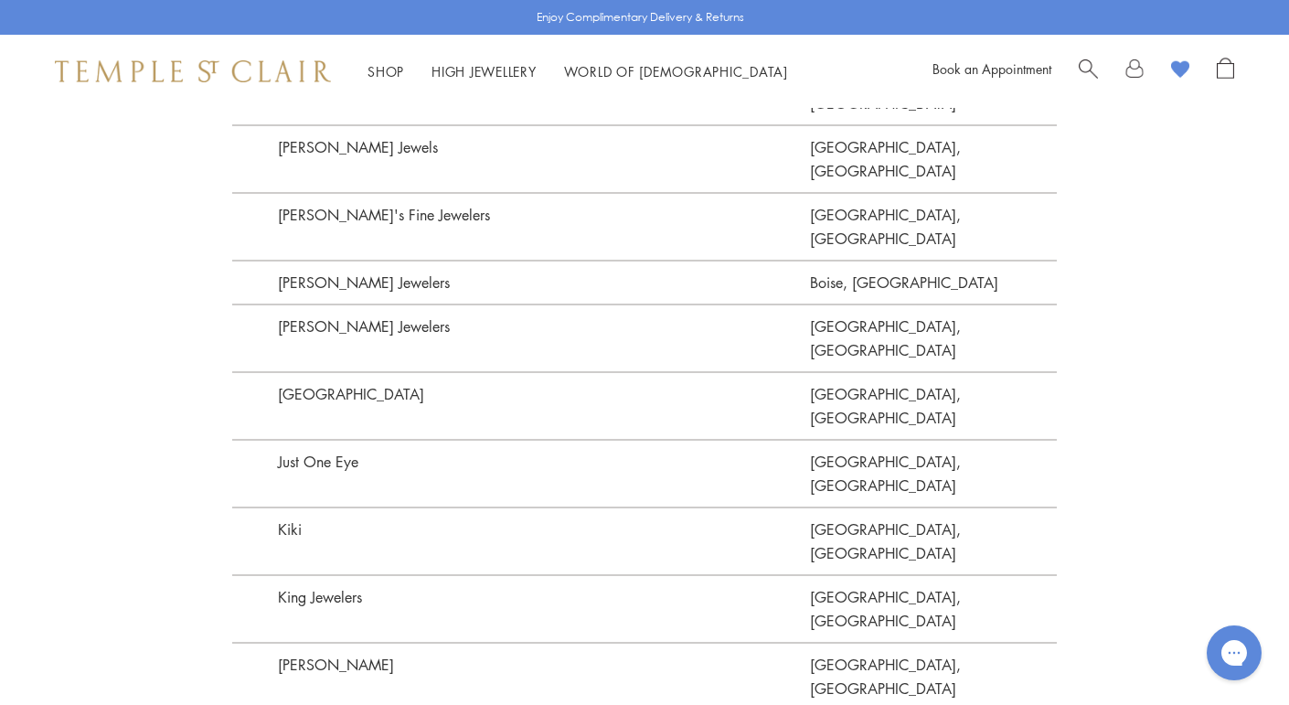
scroll to position [2843, 0]
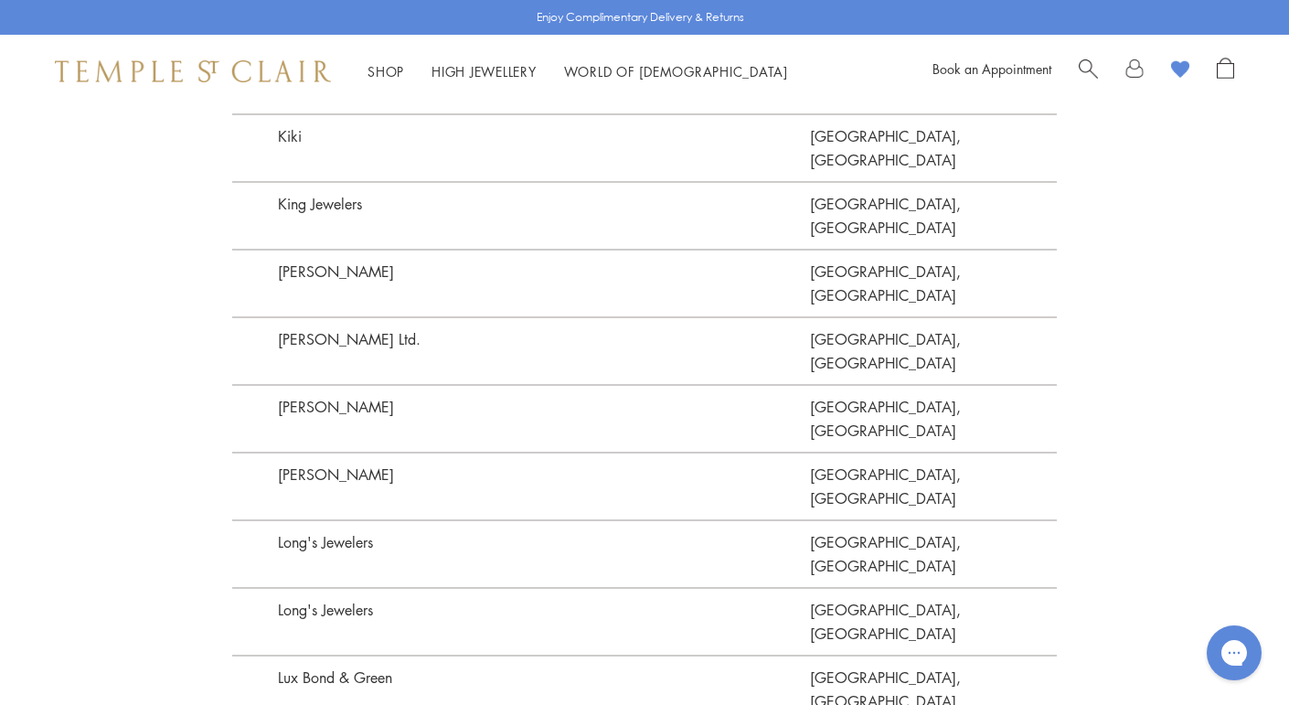
scroll to position [3222, 0]
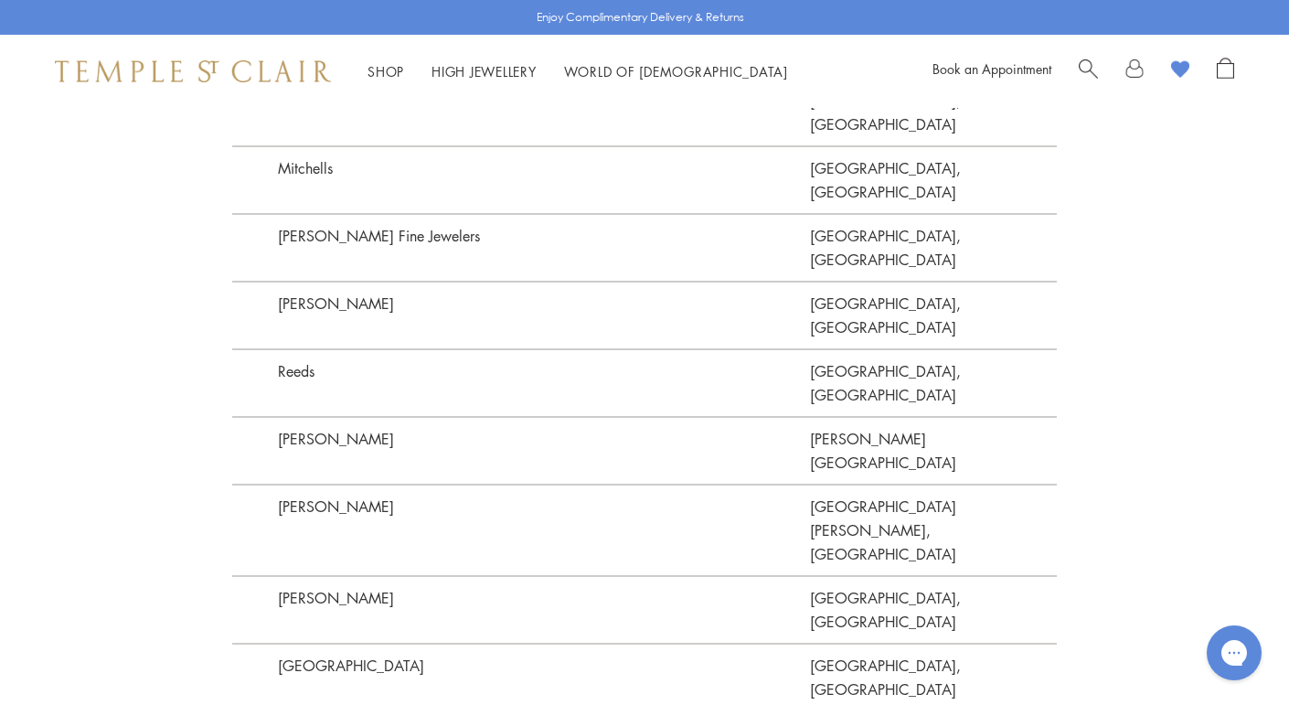
scroll to position [4254, 0]
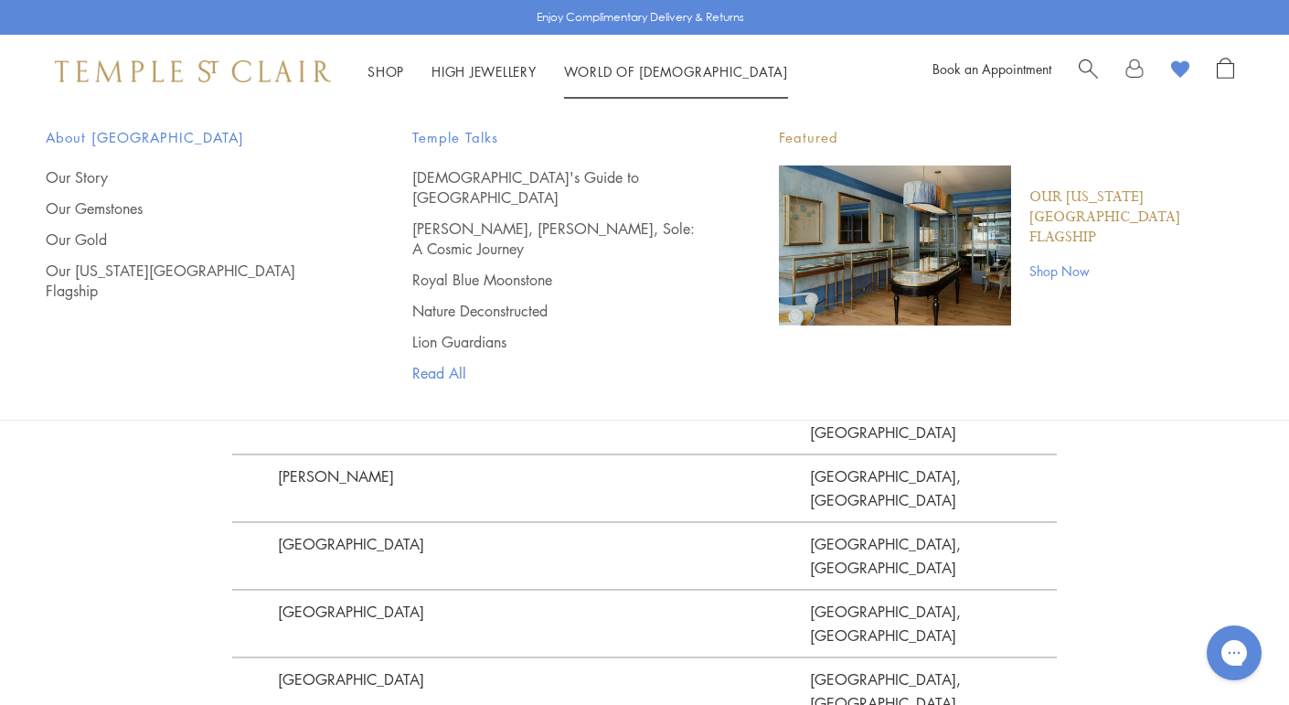
scroll to position [4363, 0]
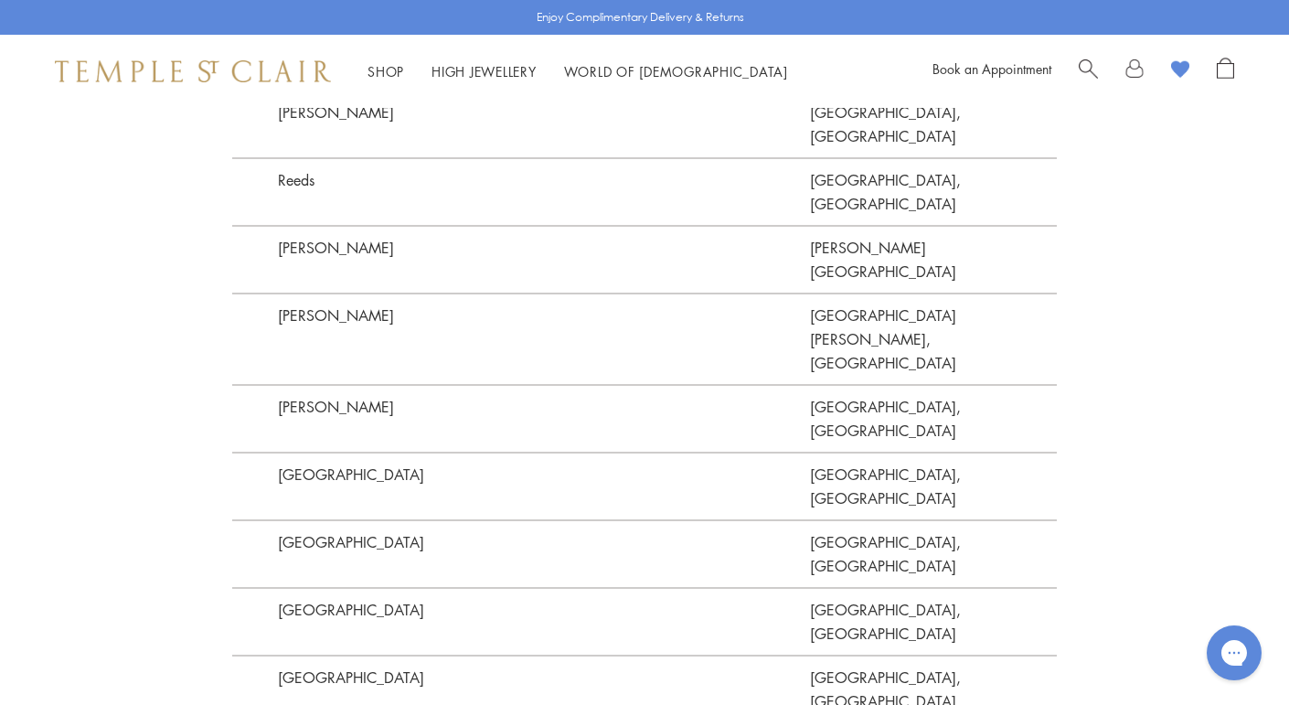
scroll to position [4442, 0]
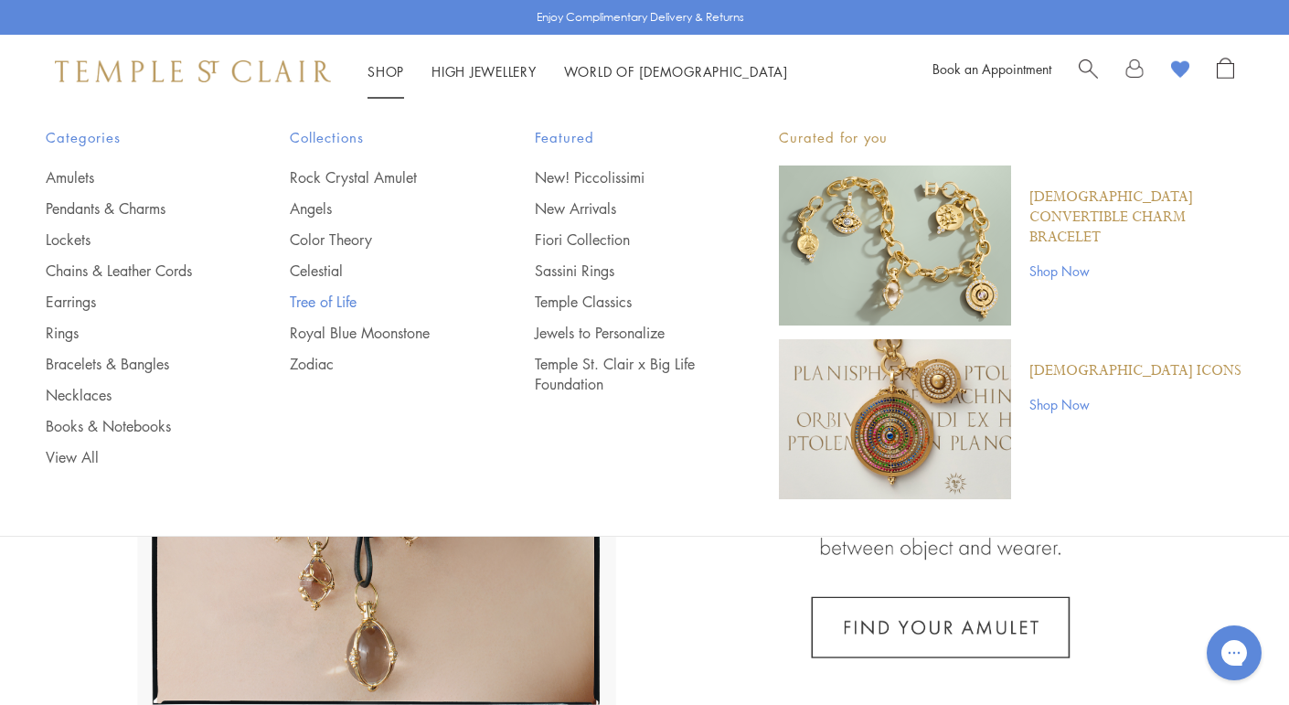
click at [327, 297] on link "Tree of Life" at bounding box center [375, 302] width 171 height 20
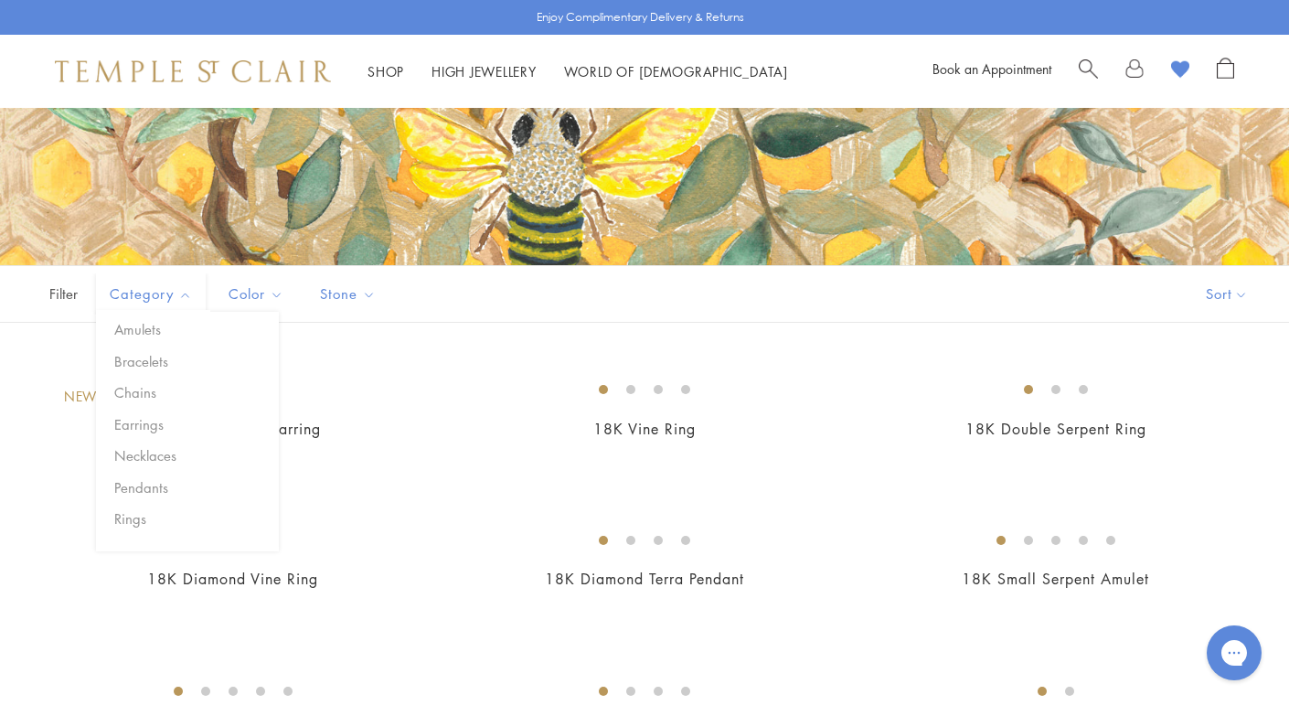
click at [142, 292] on span "Category" at bounding box center [153, 293] width 105 height 23
click at [133, 365] on button "Bracelets" at bounding box center [194, 361] width 169 height 21
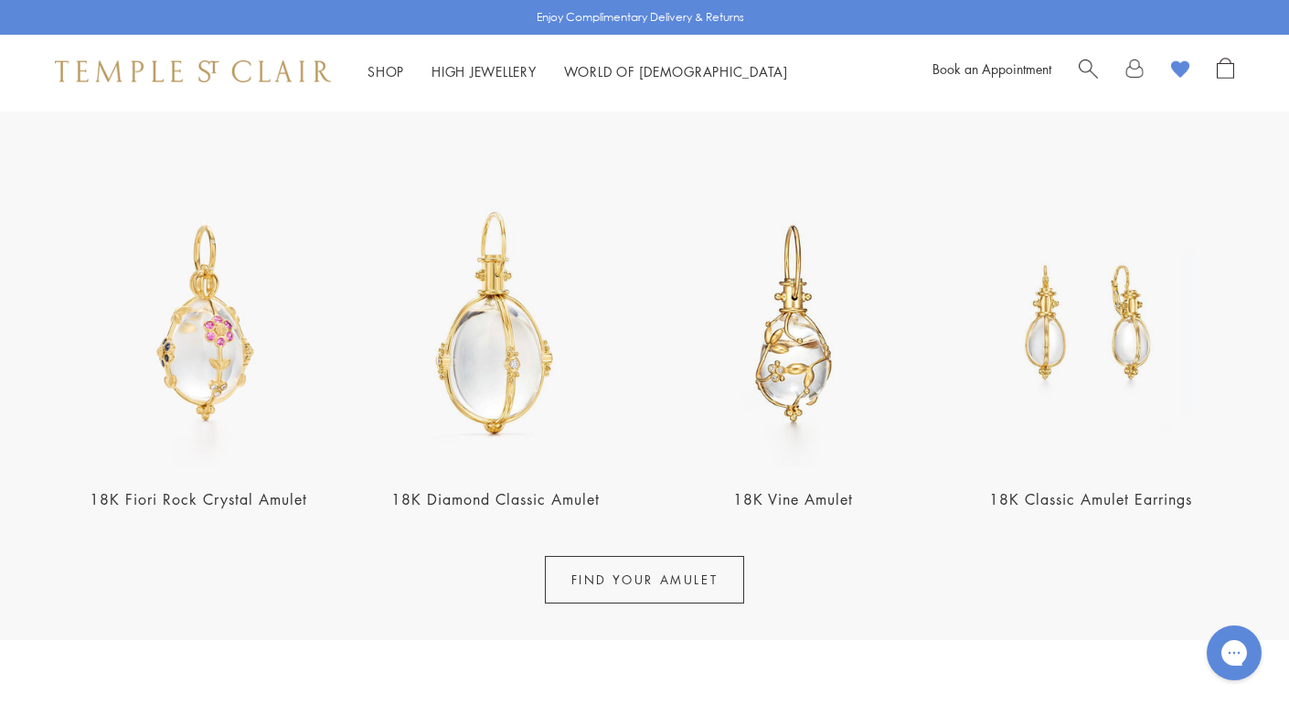
scroll to position [645, 0]
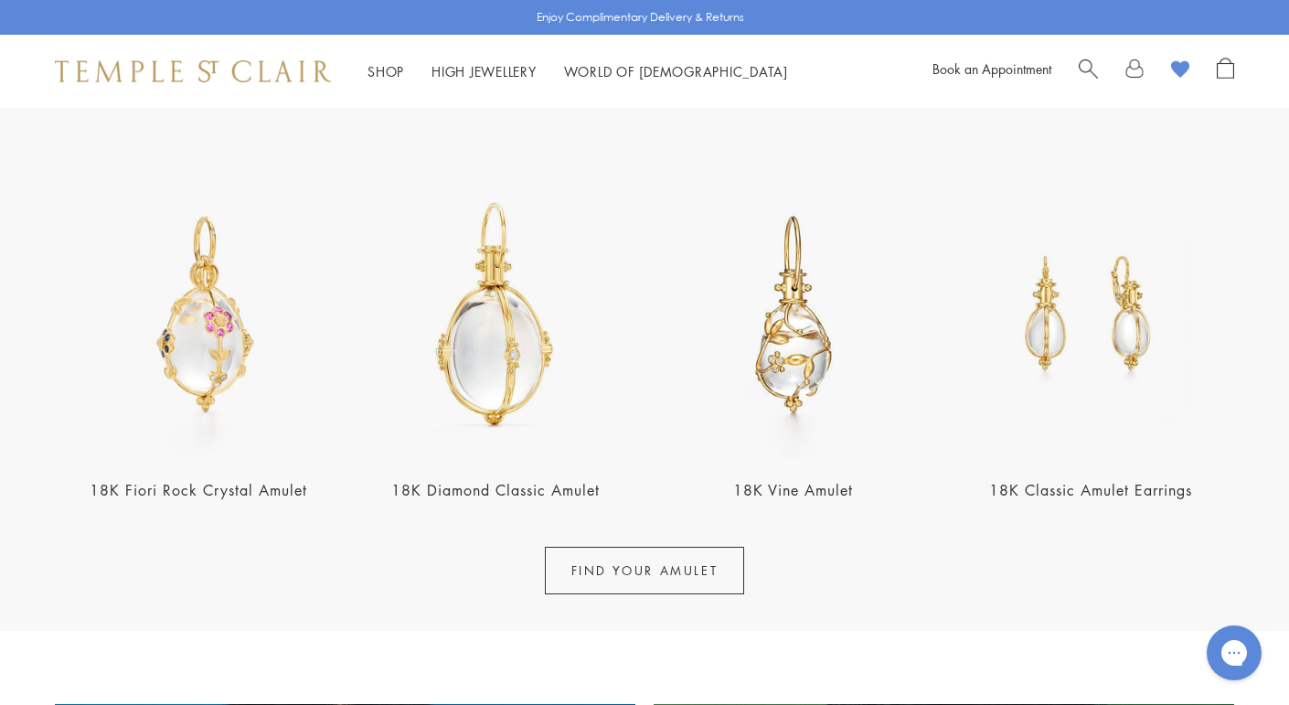
click at [654, 556] on link "FIND YOUR AMULET" at bounding box center [645, 571] width 200 height 48
